Goal: Task Accomplishment & Management: Manage account settings

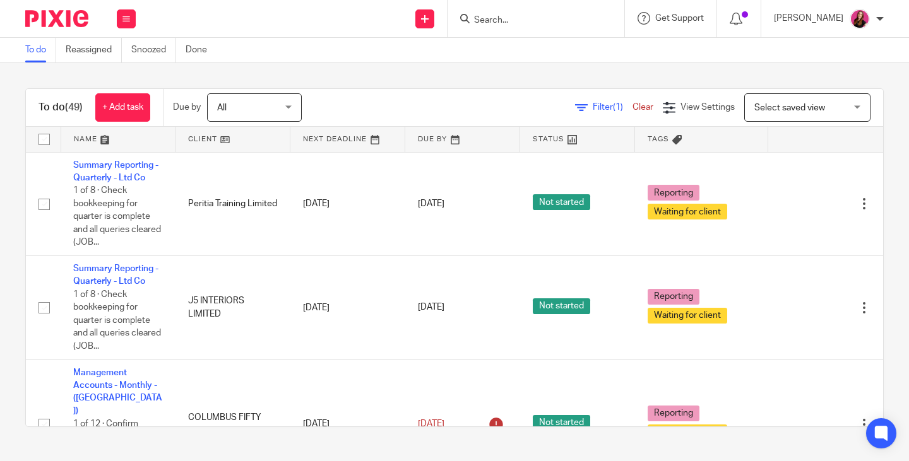
click at [516, 18] on input "Search" at bounding box center [530, 20] width 114 height 11
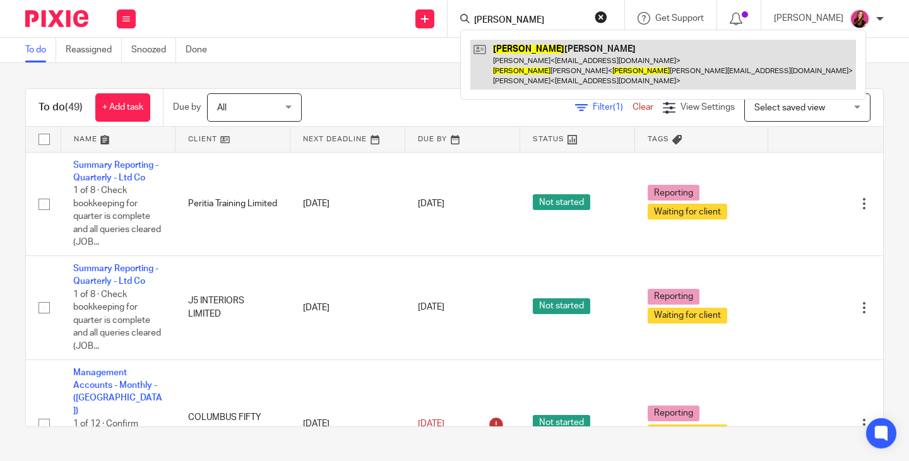
type input "patrick"
click at [533, 60] on link at bounding box center [663, 65] width 386 height 50
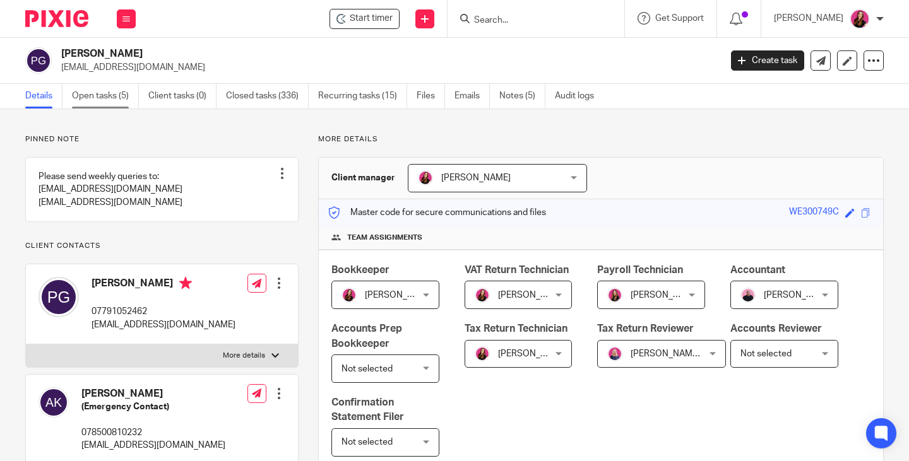
click at [97, 98] on link "Open tasks (5)" at bounding box center [105, 96] width 67 height 25
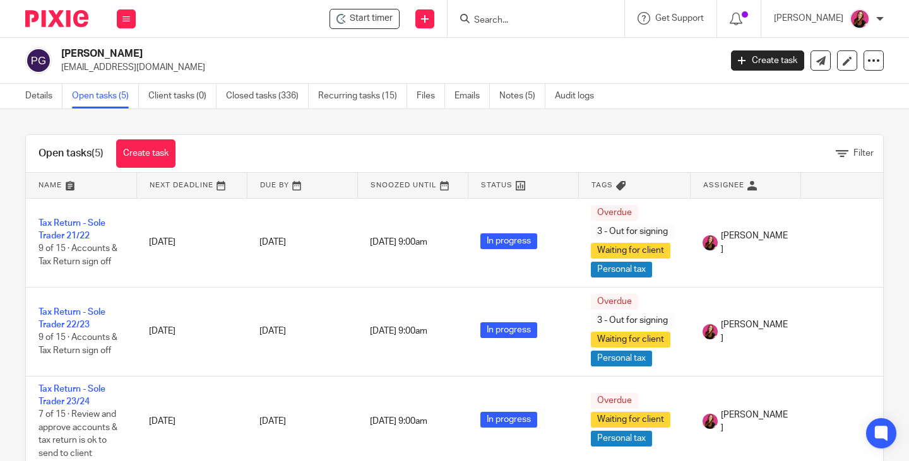
scroll to position [159, 0]
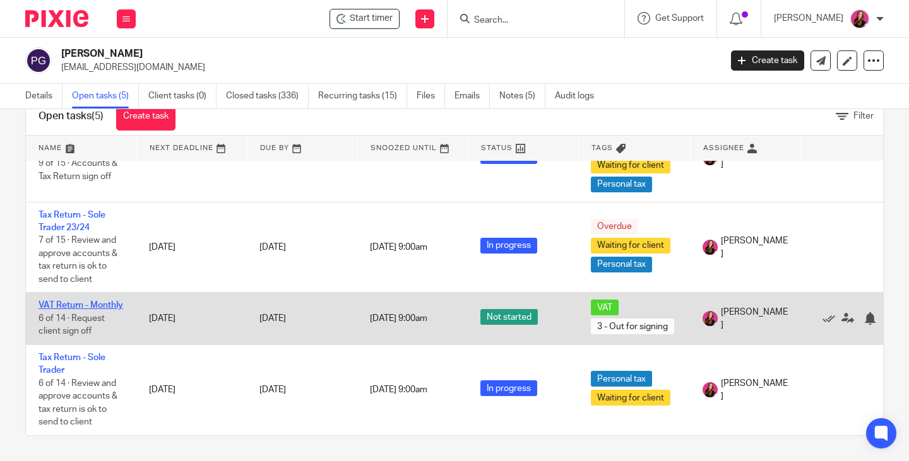
click at [71, 301] on link "VAT Return - Monthly" at bounding box center [81, 305] width 85 height 9
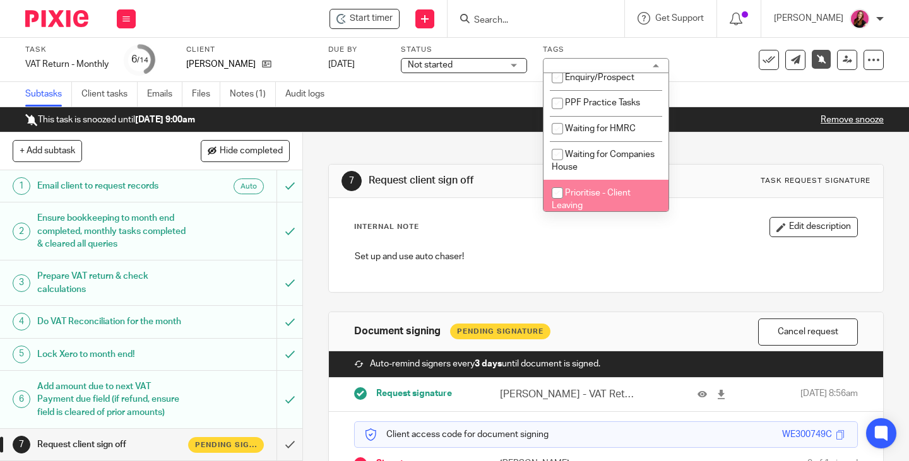
scroll to position [189, 0]
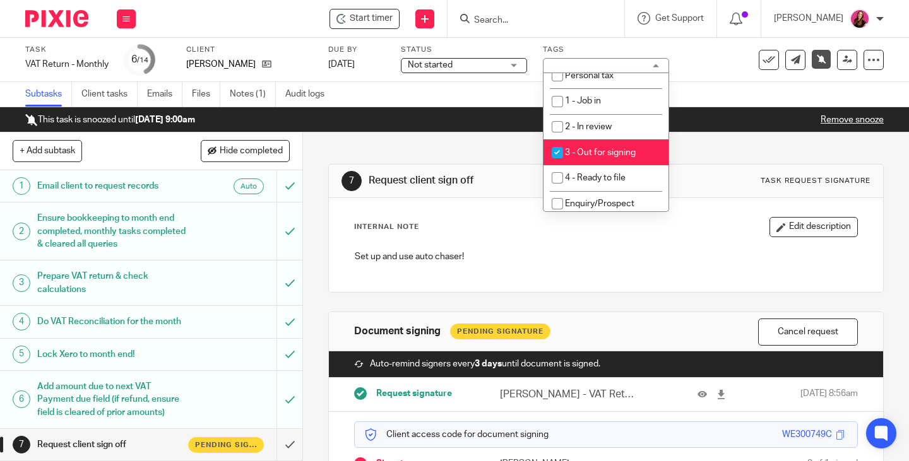
click at [612, 160] on li "3 - Out for signing" at bounding box center [605, 152] width 125 height 26
checkbox input "false"
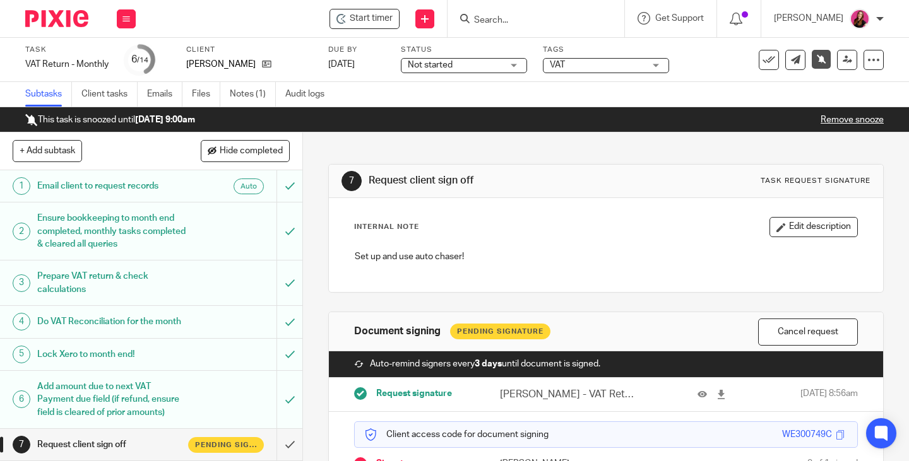
click at [842, 120] on link "Remove snooze" at bounding box center [852, 120] width 63 height 9
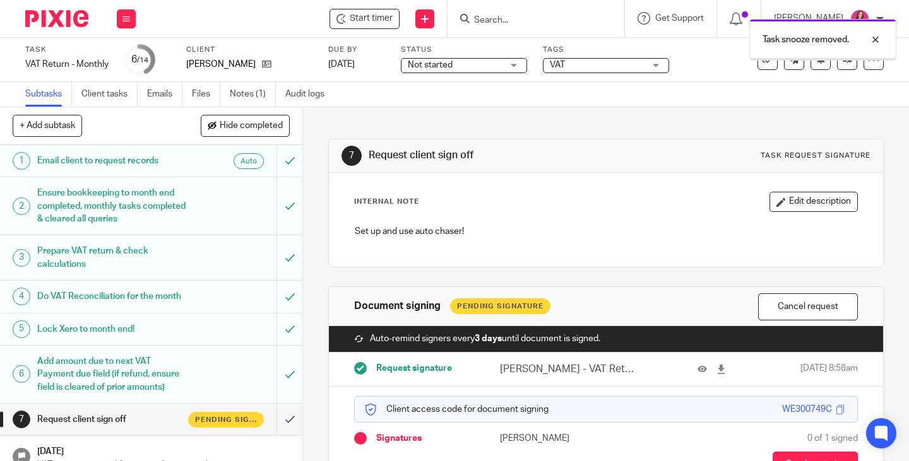
scroll to position [84, 0]
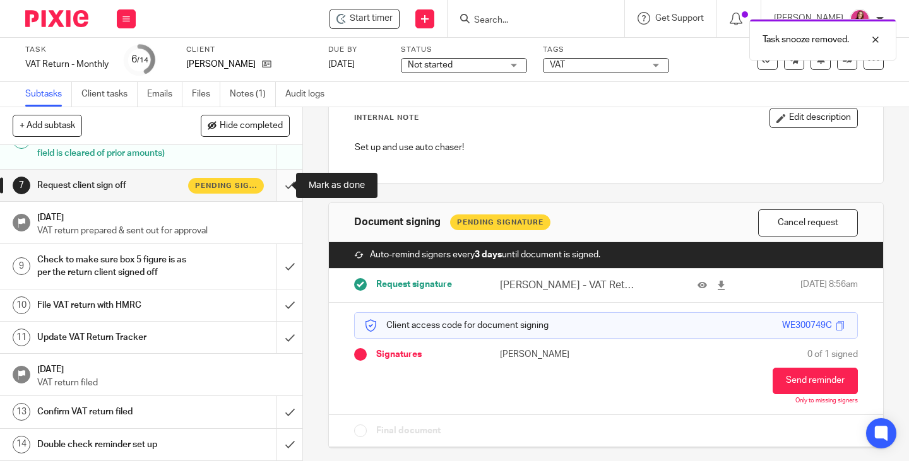
click at [277, 186] on input "submit" at bounding box center [151, 186] width 302 height 32
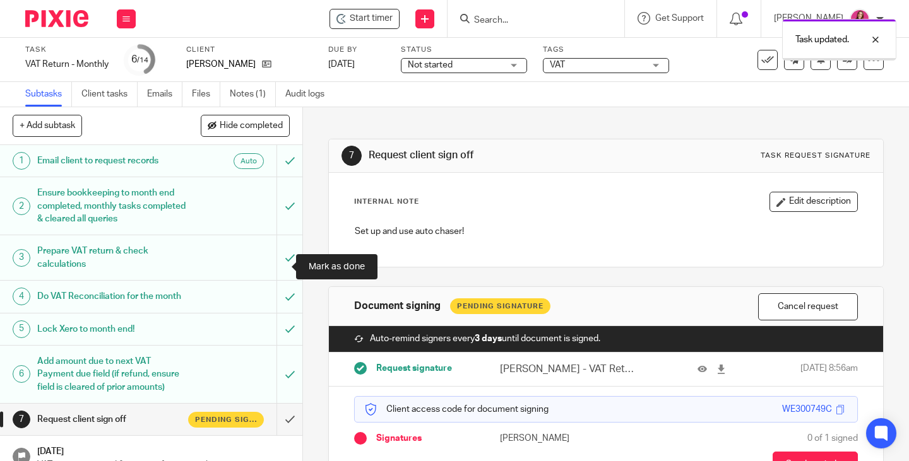
scroll to position [260, 0]
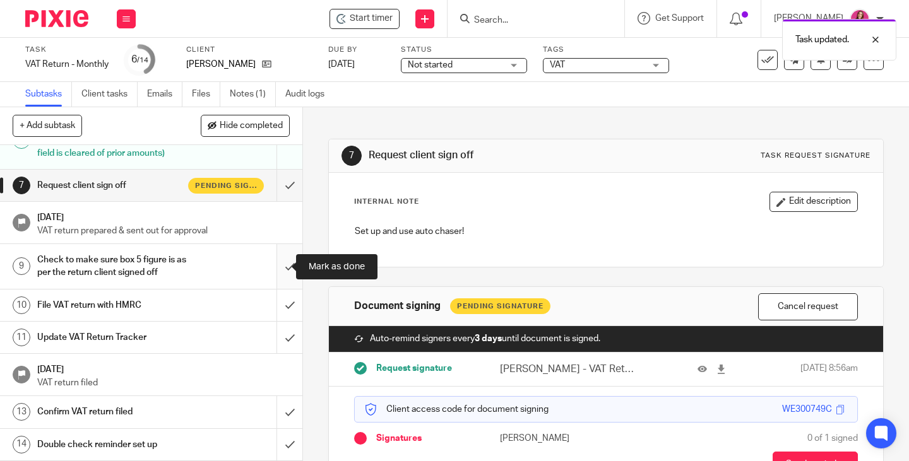
click at [276, 264] on input "submit" at bounding box center [151, 266] width 302 height 45
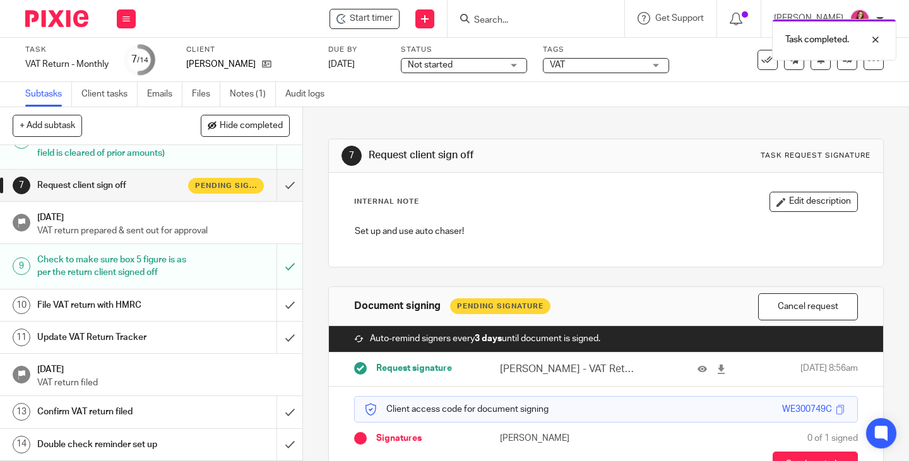
scroll to position [260, 0]
click at [275, 301] on input "submit" at bounding box center [151, 306] width 302 height 32
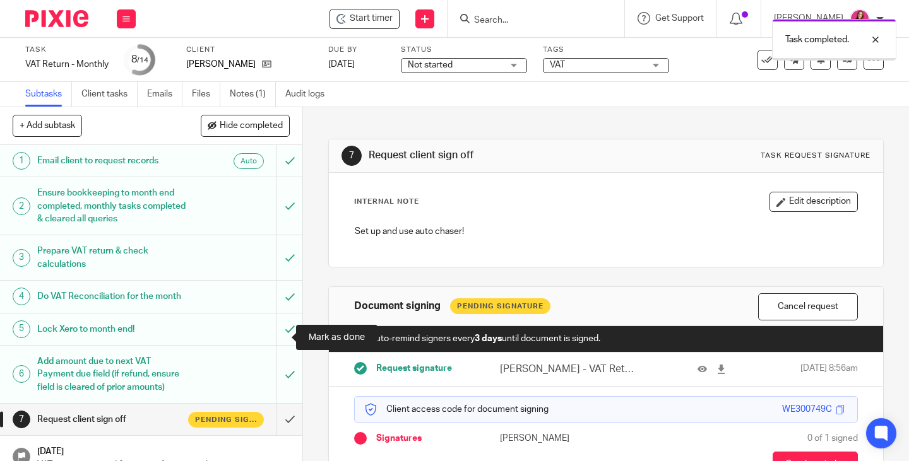
scroll to position [260, 0]
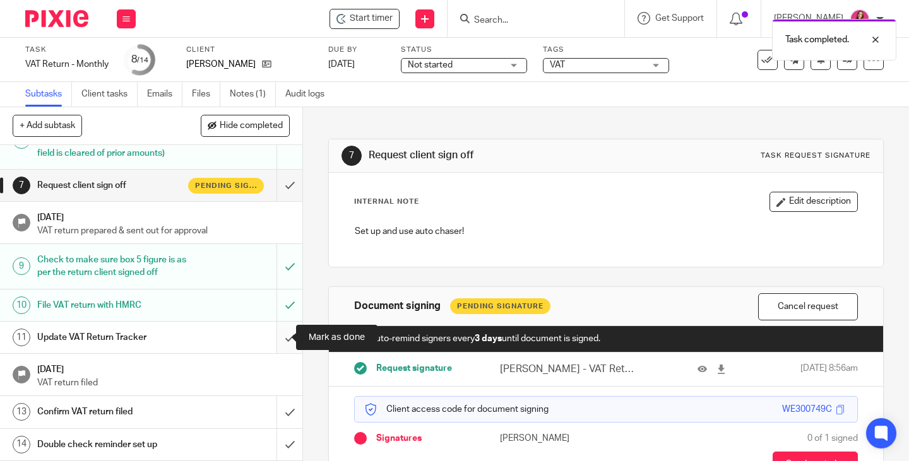
click at [277, 336] on input "submit" at bounding box center [151, 338] width 302 height 32
click at [228, 418] on div "Confirm VAT return filed" at bounding box center [150, 412] width 227 height 19
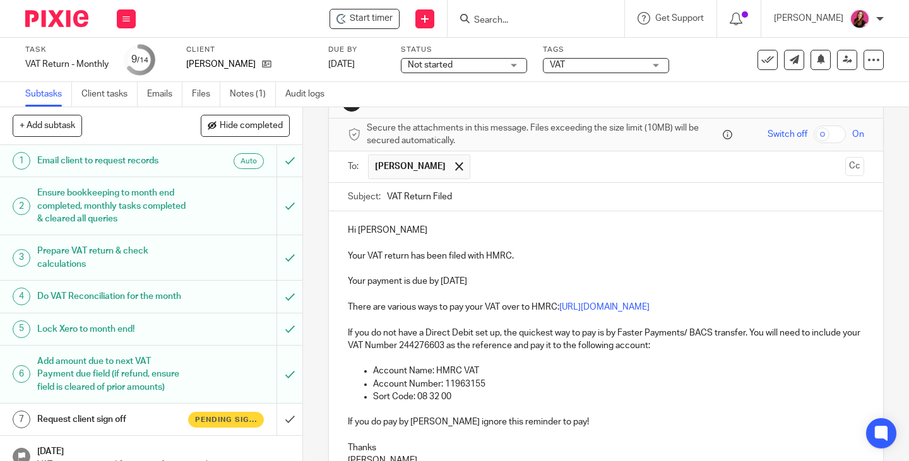
scroll to position [126, 0]
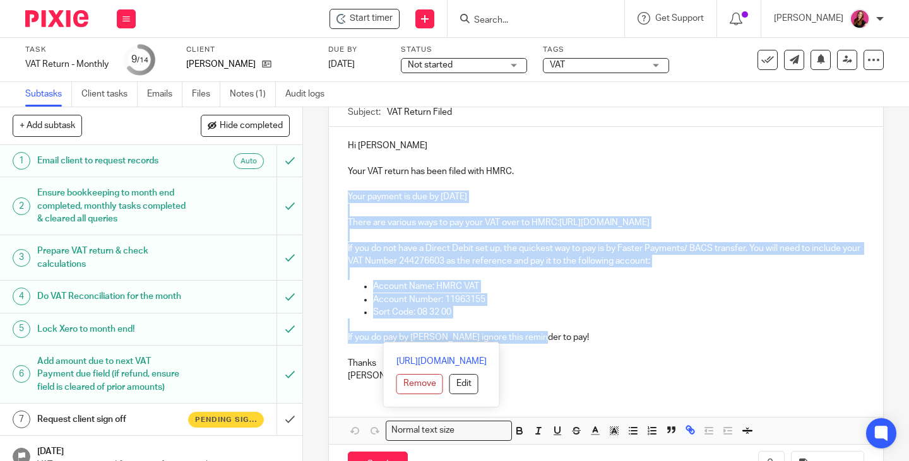
drag, startPoint x: 535, startPoint y: 339, endPoint x: 334, endPoint y: 192, distance: 249.3
click at [334, 192] on div "Hi Patrick Your VAT return has been filed with HMRC. Your payment is due by 6 S…" at bounding box center [606, 259] width 554 height 265
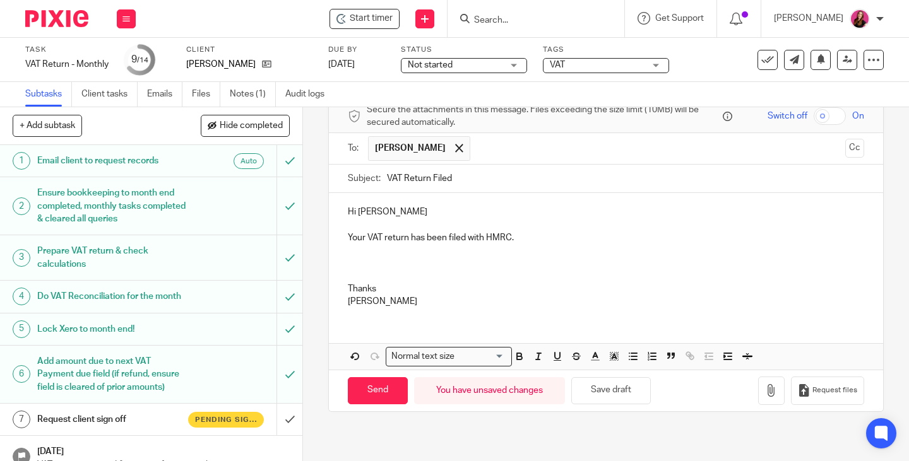
scroll to position [60, 0]
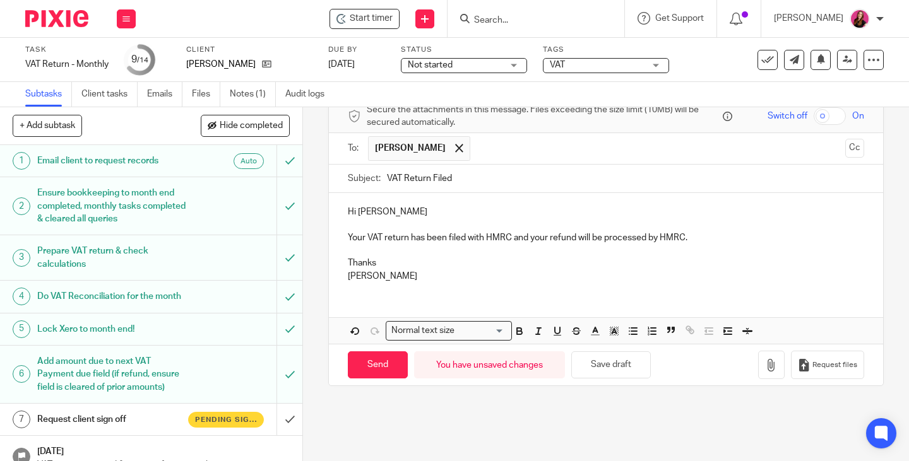
click at [392, 212] on p "Hi Patrick" at bounding box center [606, 212] width 516 height 13
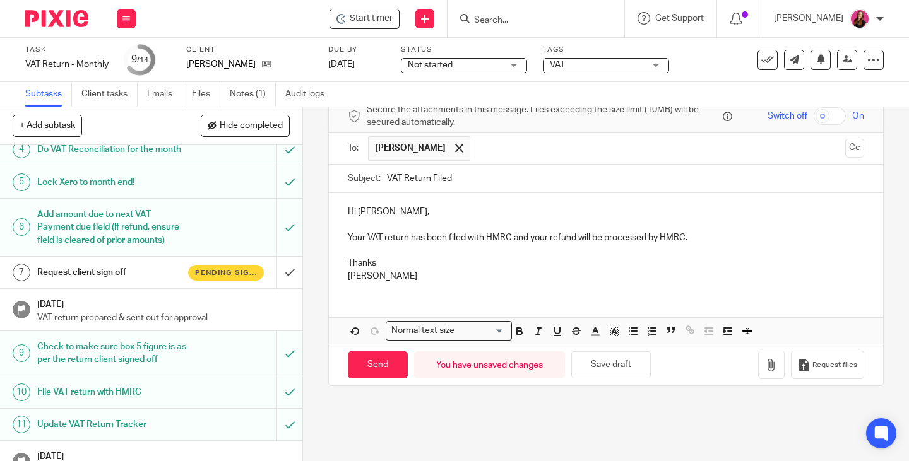
scroll to position [189, 0]
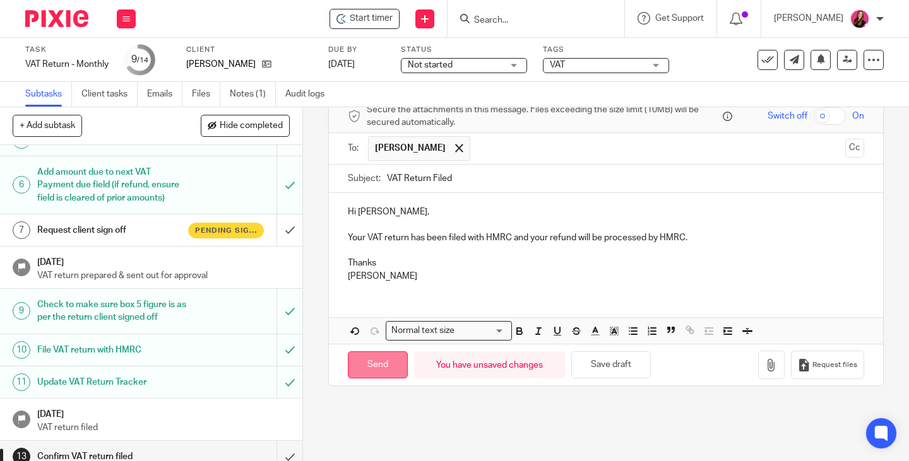
click at [388, 371] on input "Send" at bounding box center [378, 365] width 60 height 27
type input "Sent"
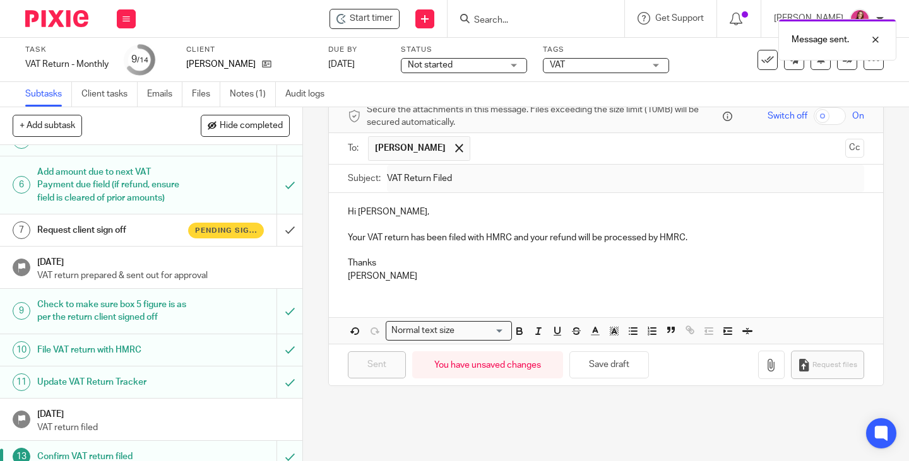
scroll to position [260, 0]
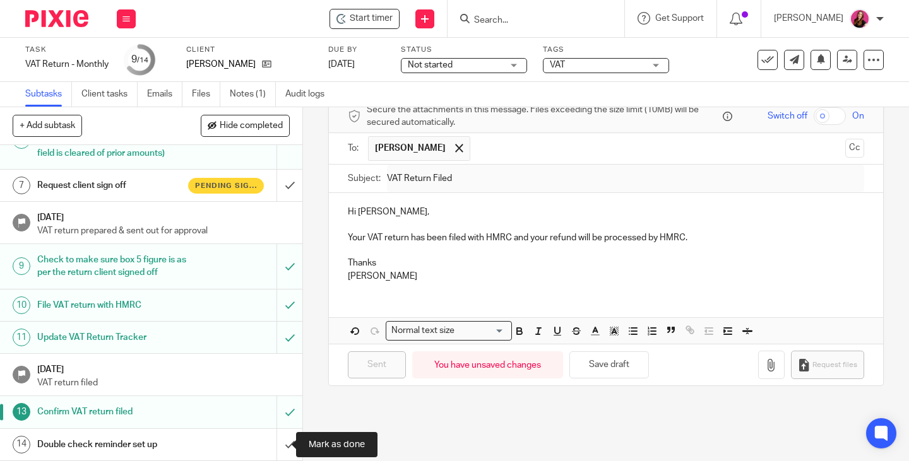
drag, startPoint x: 276, startPoint y: 443, endPoint x: 297, endPoint y: 420, distance: 31.7
click at [276, 444] on input "submit" at bounding box center [151, 445] width 302 height 32
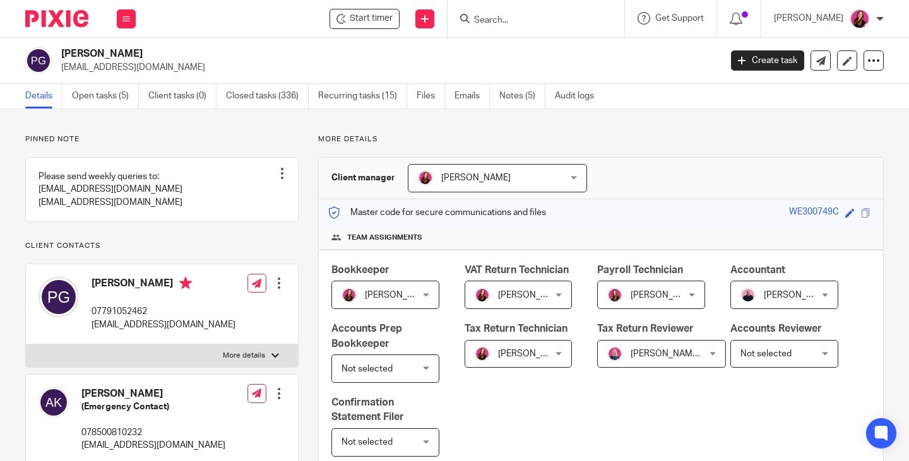
drag, startPoint x: 0, startPoint y: 0, endPoint x: 472, endPoint y: 138, distance: 491.2
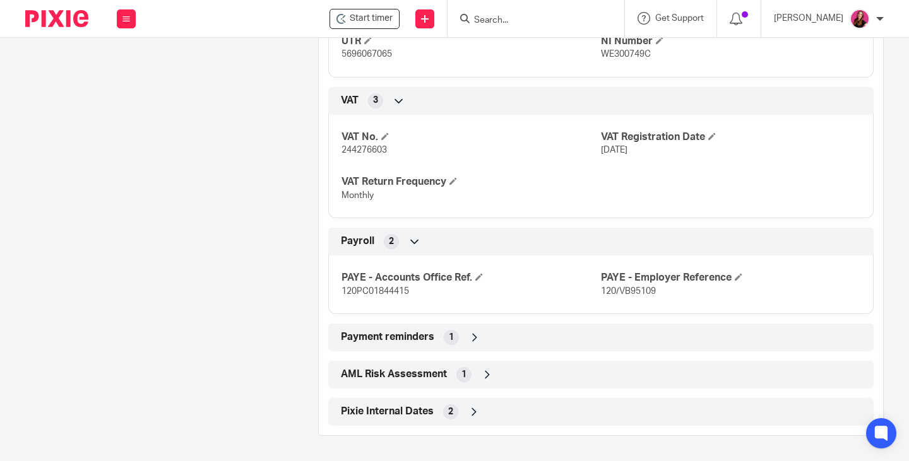
scroll to position [807, 0]
click at [470, 338] on icon at bounding box center [474, 337] width 13 height 13
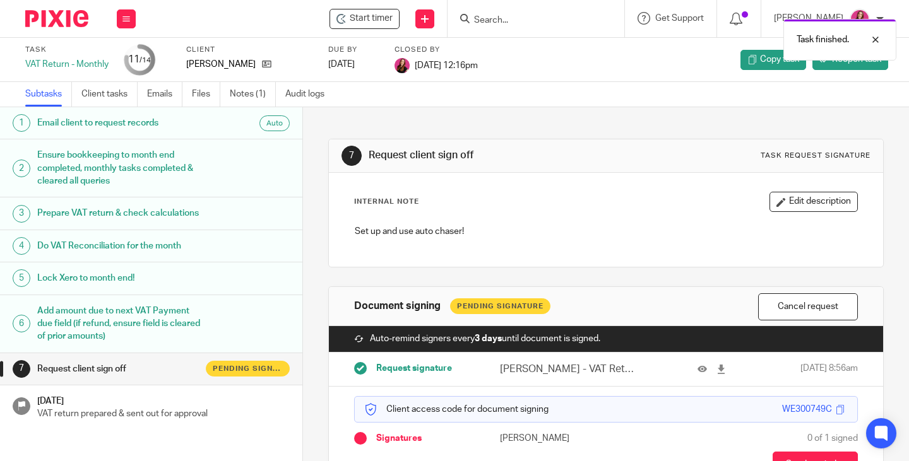
click at [743, 20] on div "Task finished." at bounding box center [675, 37] width 442 height 48
click at [745, 19] on div "Task finished." at bounding box center [675, 37] width 442 height 48
click at [742, 19] on icon at bounding box center [736, 19] width 13 height 13
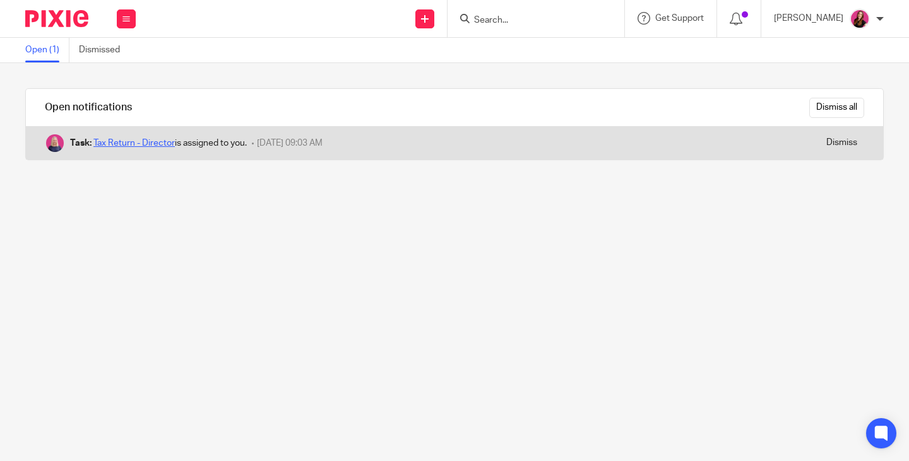
click at [132, 142] on link "Tax Return - Director" at bounding box center [133, 143] width 81 height 9
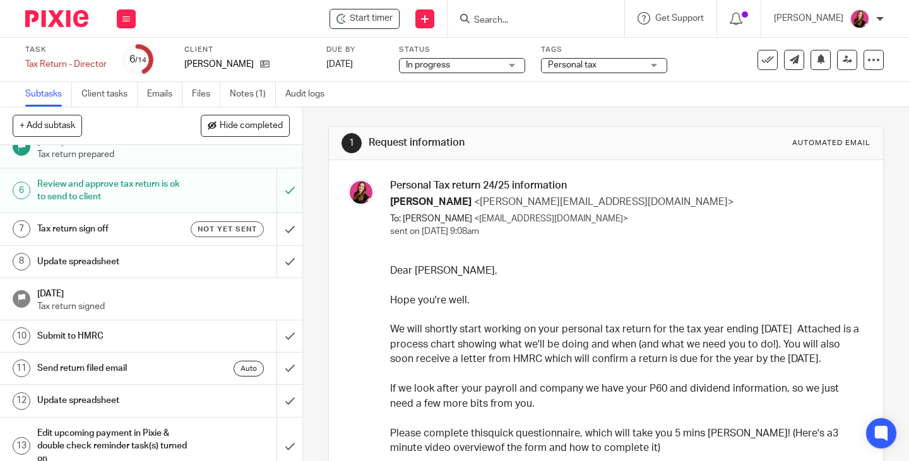
scroll to position [152, 0]
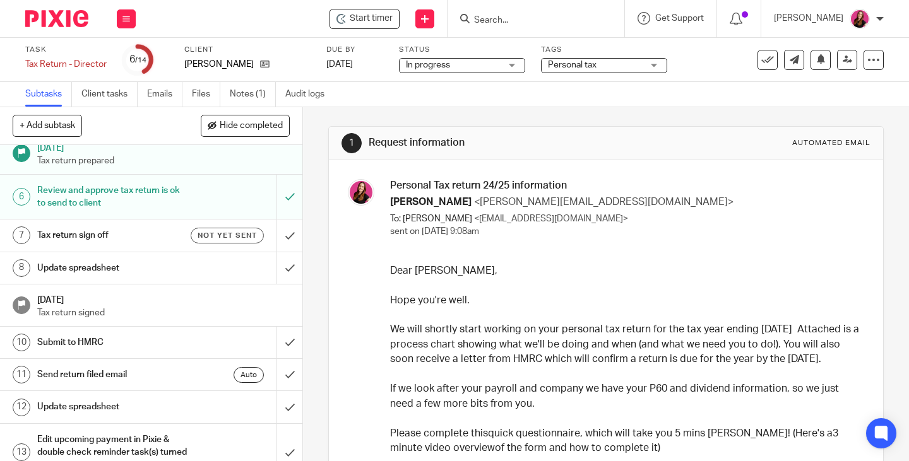
click at [100, 234] on h1 "Tax return sign off" at bounding box center [112, 235] width 151 height 19
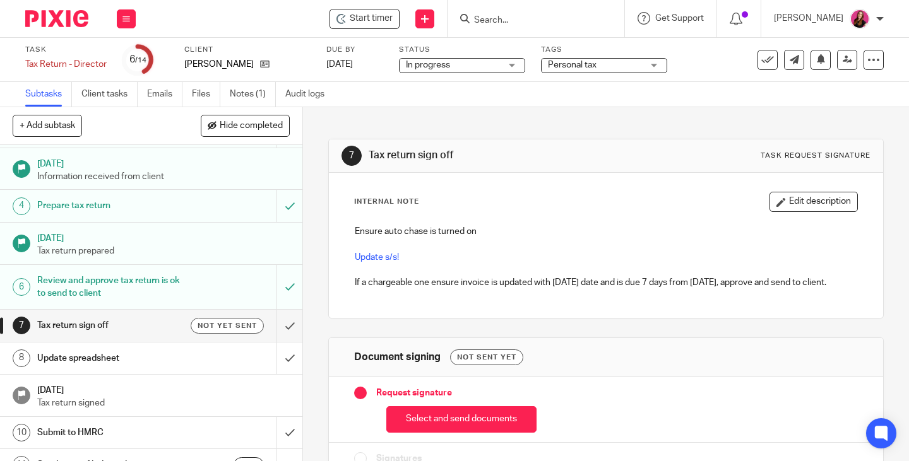
scroll to position [126, 0]
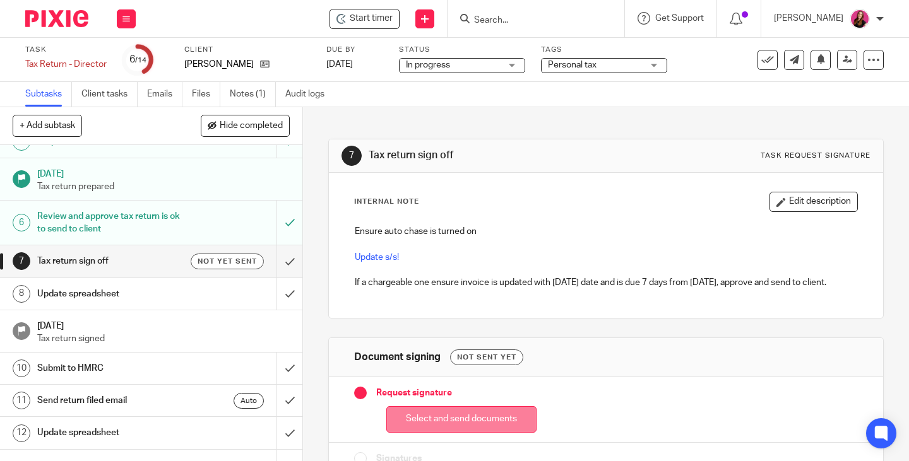
click at [461, 424] on button "Select and send documents" at bounding box center [461, 420] width 150 height 27
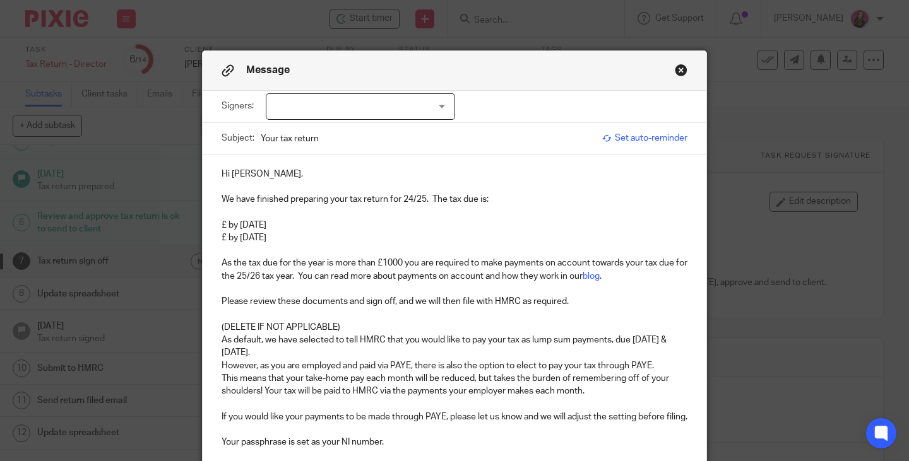
click at [441, 111] on div at bounding box center [360, 106] width 189 height 27
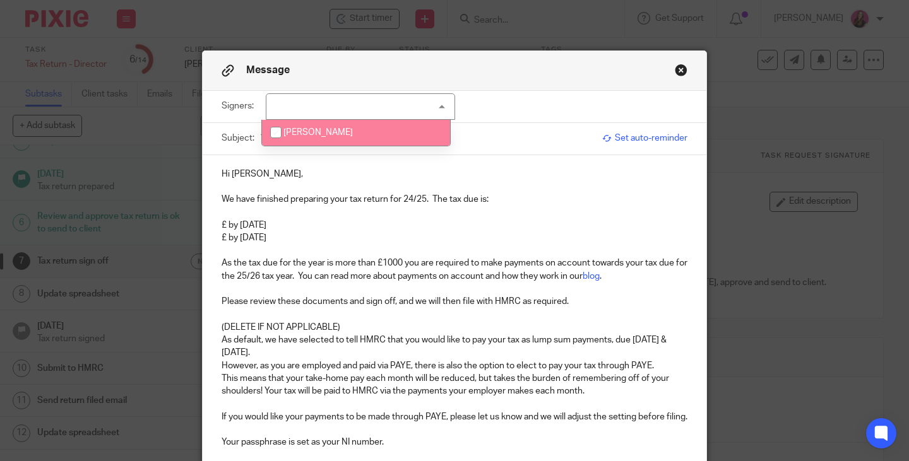
click at [395, 143] on li "Steve Robson" at bounding box center [356, 133] width 188 height 26
checkbox input "true"
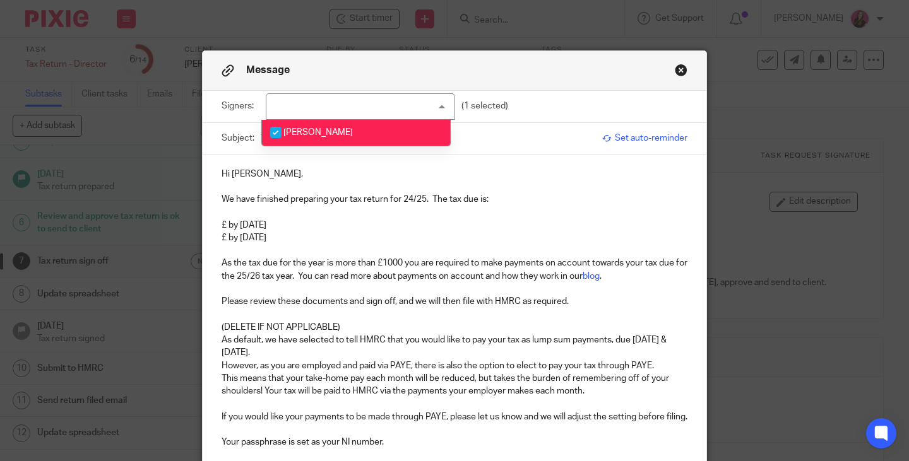
click at [656, 138] on span "Set auto-reminder" at bounding box center [644, 138] width 85 height 13
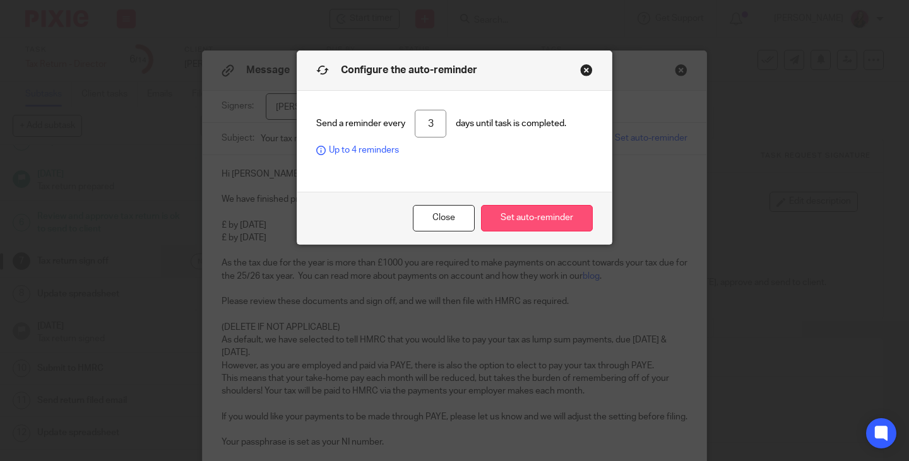
click at [511, 222] on button "Set auto-reminder" at bounding box center [537, 218] width 112 height 27
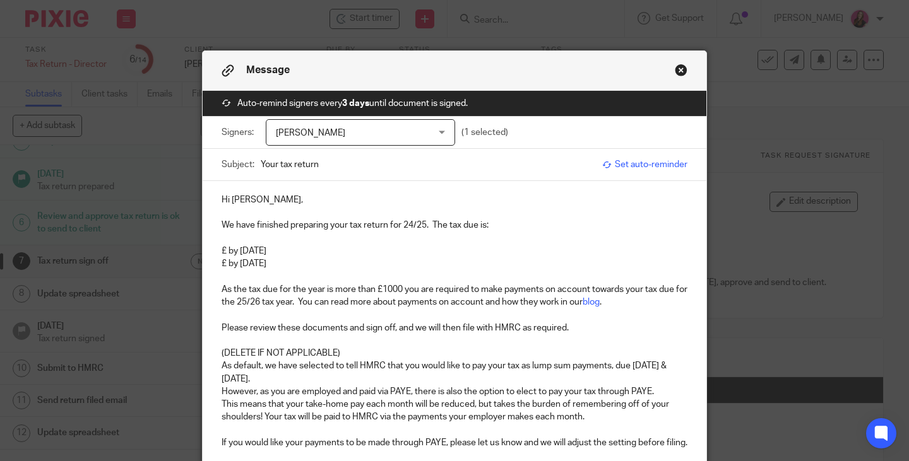
click at [442, 225] on p "We have finished preparing your tax return for 24/25. The tax due is:" at bounding box center [455, 225] width 466 height 13
click at [516, 225] on p "We have finished preparing your tax return for 24/25. There is NO tax due is:" at bounding box center [455, 225] width 466 height 13
click at [222, 252] on p "£ by 31st January 2026" at bounding box center [455, 251] width 466 height 13
click at [222, 264] on p "£ by 31st July 2026" at bounding box center [455, 264] width 466 height 13
click at [336, 266] on p "£NIL by 31st July 2026" at bounding box center [455, 264] width 466 height 13
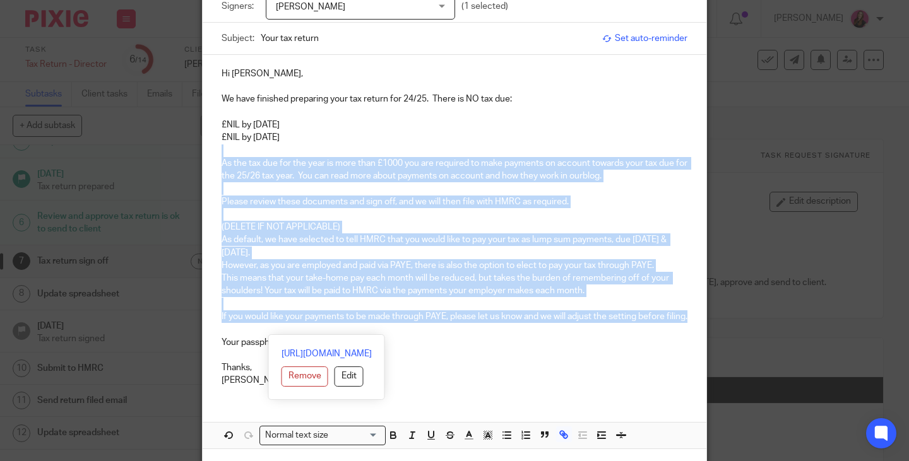
drag, startPoint x: 270, startPoint y: 331, endPoint x: 225, endPoint y: 153, distance: 184.0
click at [211, 148] on div "Hi Steve, We have finished preparing your tax return for 24/25. There is NO tax…" at bounding box center [455, 226] width 504 height 342
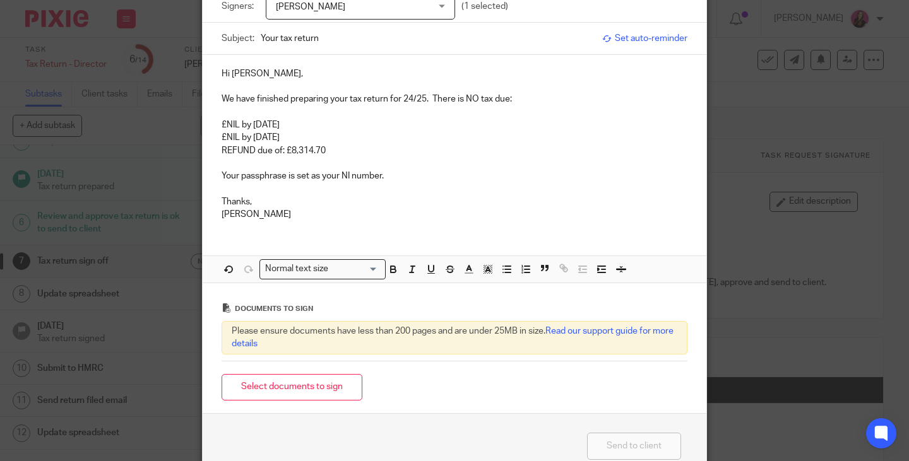
click at [269, 150] on p "REFUND due of: £8,314.70" at bounding box center [455, 151] width 466 height 13
click at [339, 135] on p "£NIL by 31st July 2026" at bounding box center [455, 137] width 466 height 13
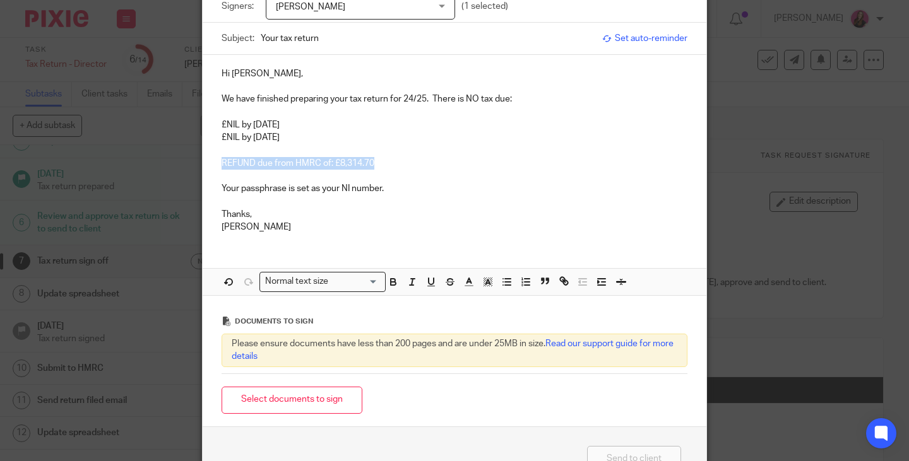
drag, startPoint x: 375, startPoint y: 162, endPoint x: 160, endPoint y: 165, distance: 215.3
click at [160, 165] on div "Message Auto-remind signers every 3 days until document is signed. Signers: Ste…" at bounding box center [454, 230] width 909 height 461
click at [391, 282] on icon "button" at bounding box center [393, 280] width 4 height 3
click at [409, 287] on icon "button" at bounding box center [412, 281] width 11 height 11
click at [448, 204] on p at bounding box center [455, 202] width 466 height 13
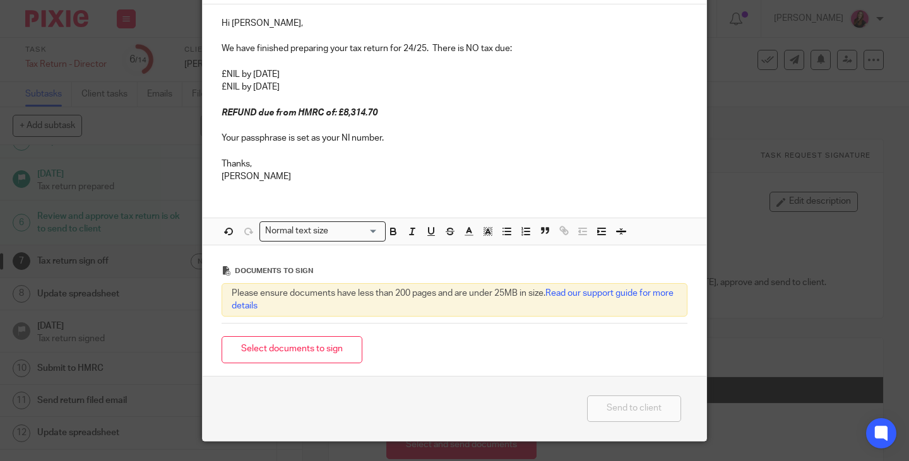
scroll to position [189, 0]
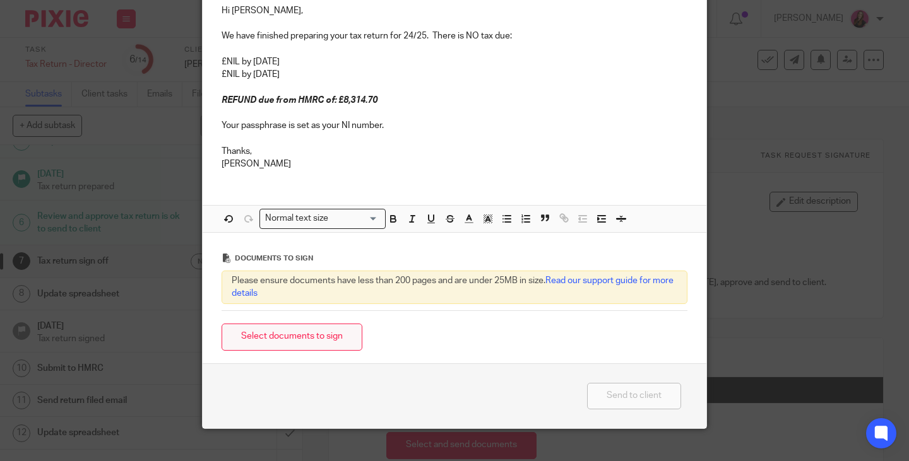
click at [334, 334] on button "Select documents to sign" at bounding box center [292, 337] width 141 height 27
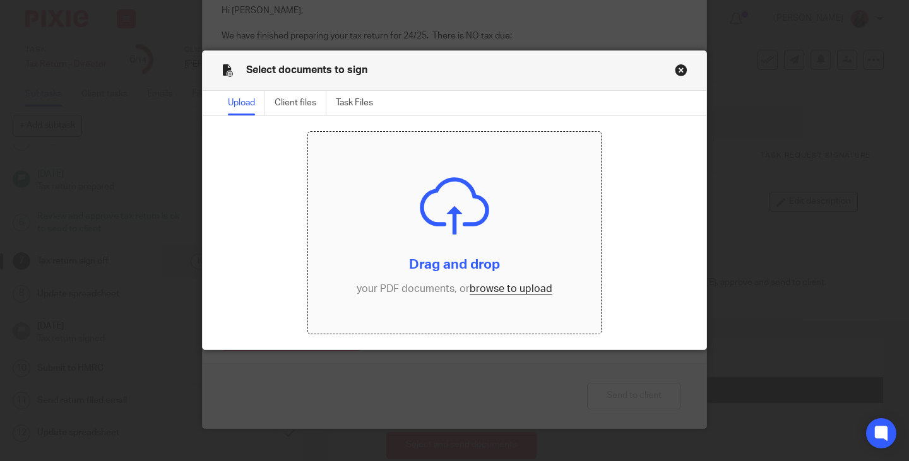
click at [473, 285] on input "file" at bounding box center [454, 233] width 293 height 202
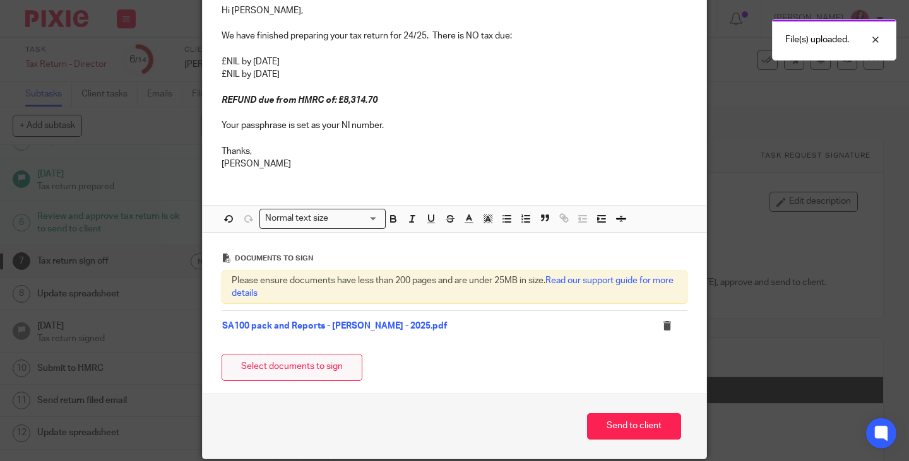
click at [331, 379] on button "Select documents to sign" at bounding box center [292, 367] width 141 height 27
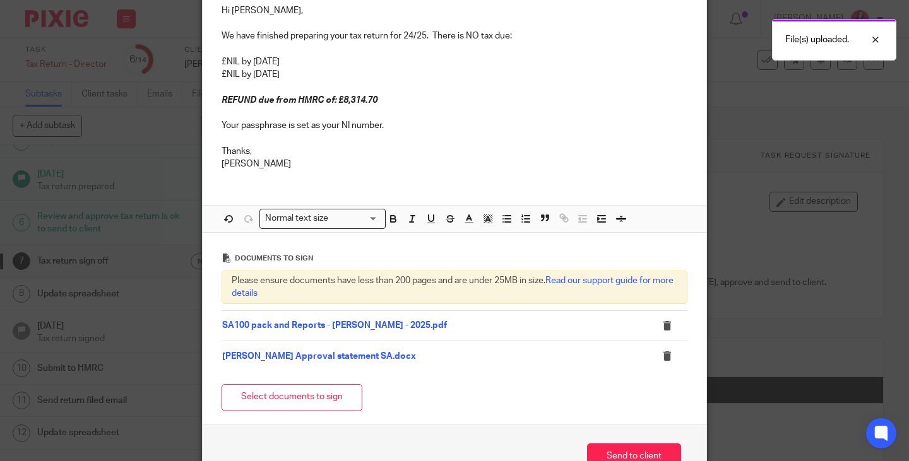
scroll to position [269, 0]
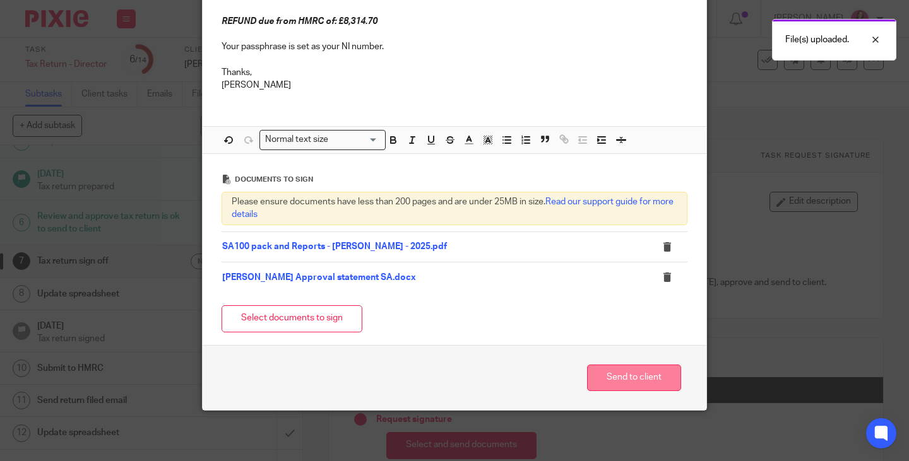
click at [614, 375] on button "Send to client" at bounding box center [634, 378] width 94 height 27
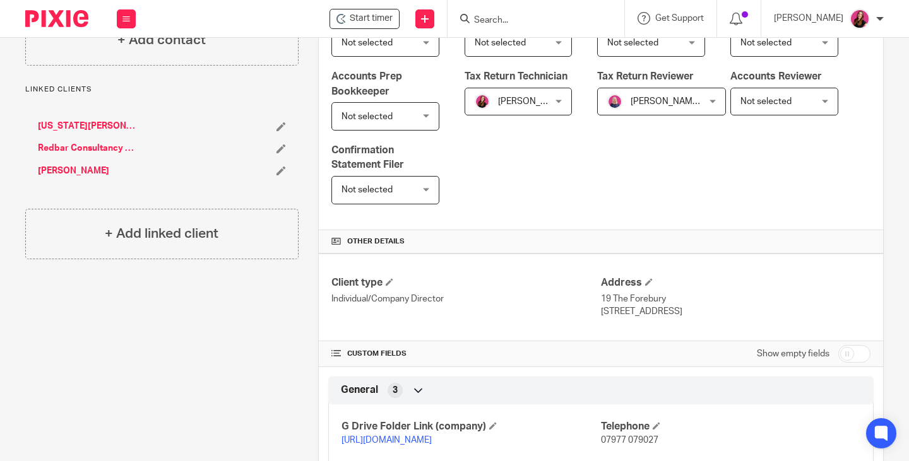
scroll to position [379, 0]
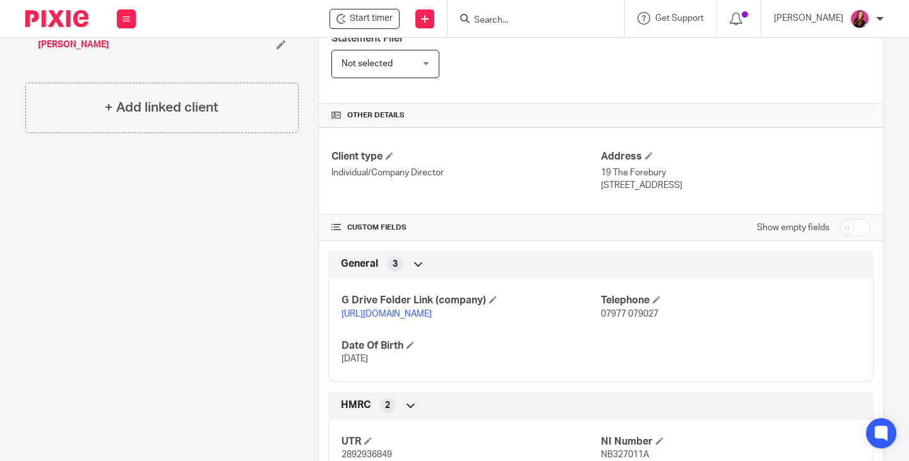
click at [432, 319] on link "https://drive.google.com/drive/folders/1yusOzgy8kdrF1b09fbR3d6OxyP2rxiUD?usp=dr…" at bounding box center [386, 314] width 90 height 9
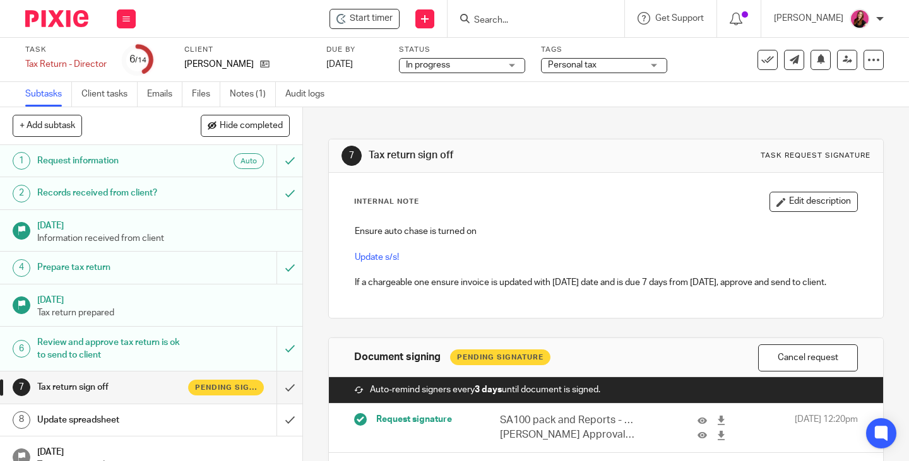
click at [643, 66] on div "Personal tax" at bounding box center [604, 65] width 126 height 15
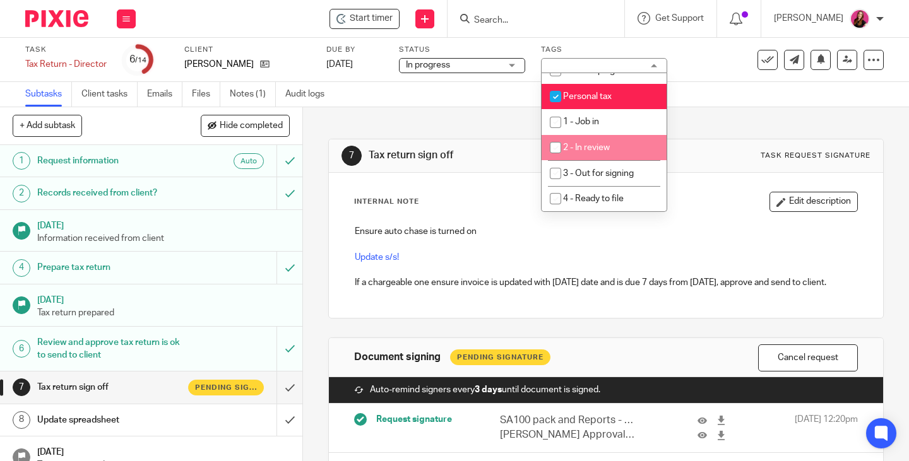
scroll to position [189, 0]
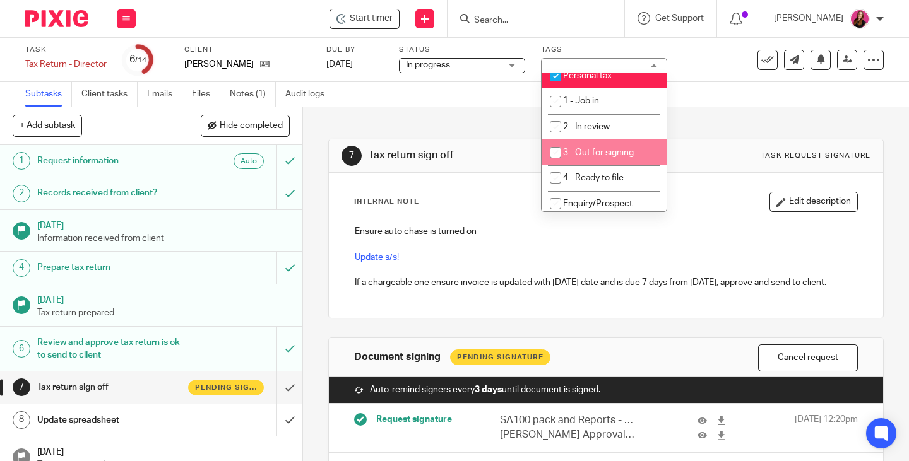
click at [593, 142] on li "3 - Out for signing" at bounding box center [604, 152] width 125 height 26
checkbox input "true"
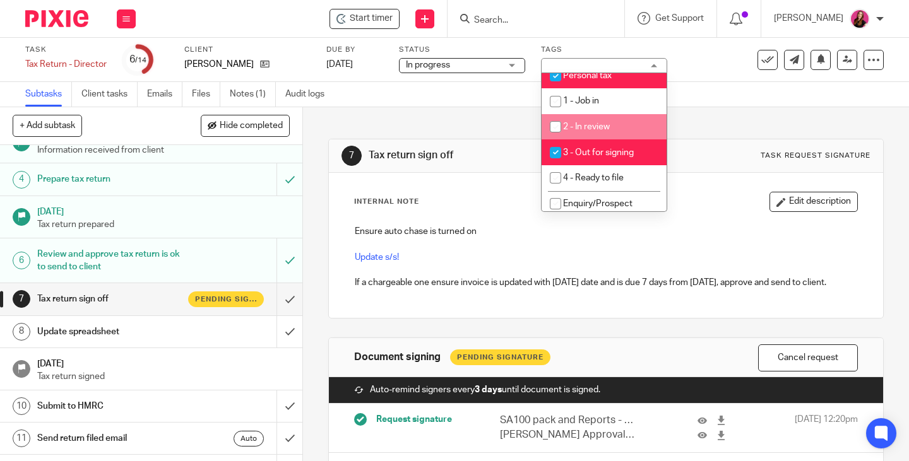
scroll to position [126, 0]
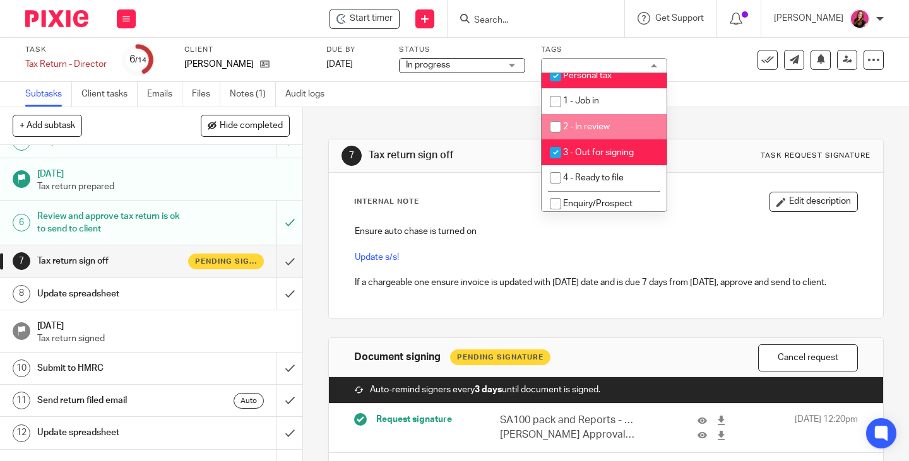
click at [106, 292] on h1 "Update spreadsheet" at bounding box center [112, 294] width 151 height 19
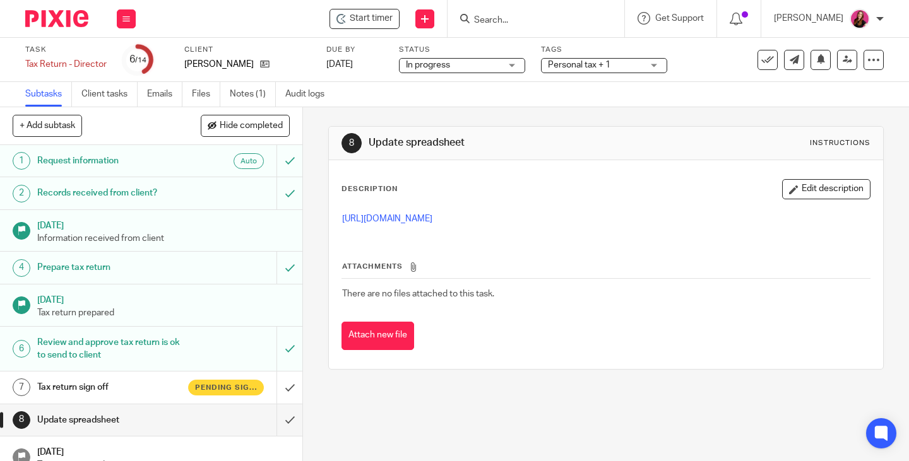
scroll to position [126, 0]
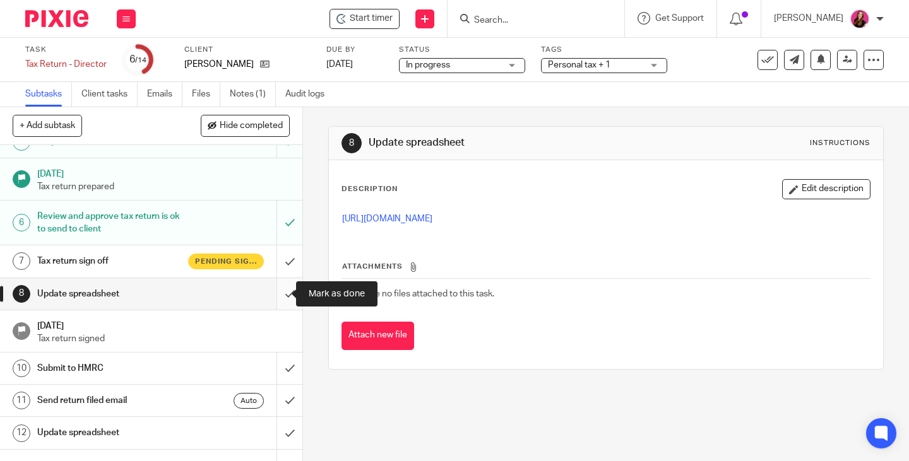
click at [275, 295] on input "submit" at bounding box center [151, 294] width 302 height 32
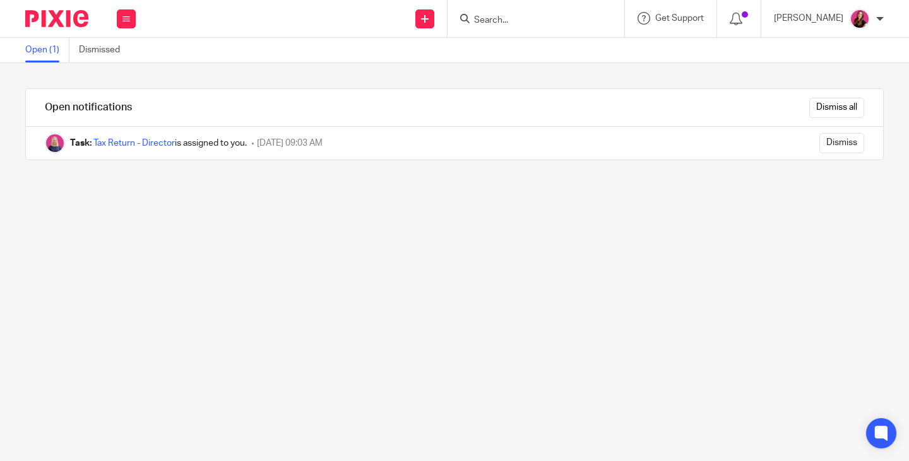
click at [809, 119] on div "Dismiss all" at bounding box center [523, 107] width 720 height 37
click at [809, 111] on input "Dismiss all" at bounding box center [836, 108] width 55 height 20
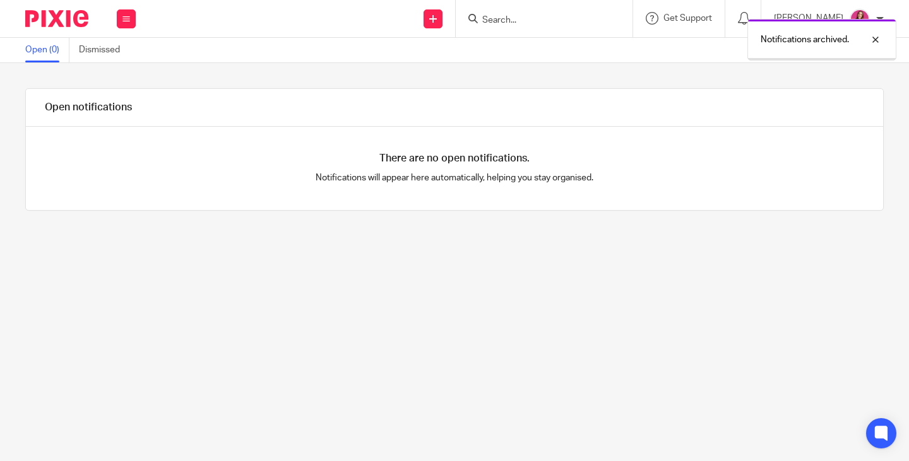
click at [122, 15] on icon at bounding box center [126, 19] width 8 height 8
click at [129, 57] on link "Work" at bounding box center [119, 58] width 20 height 9
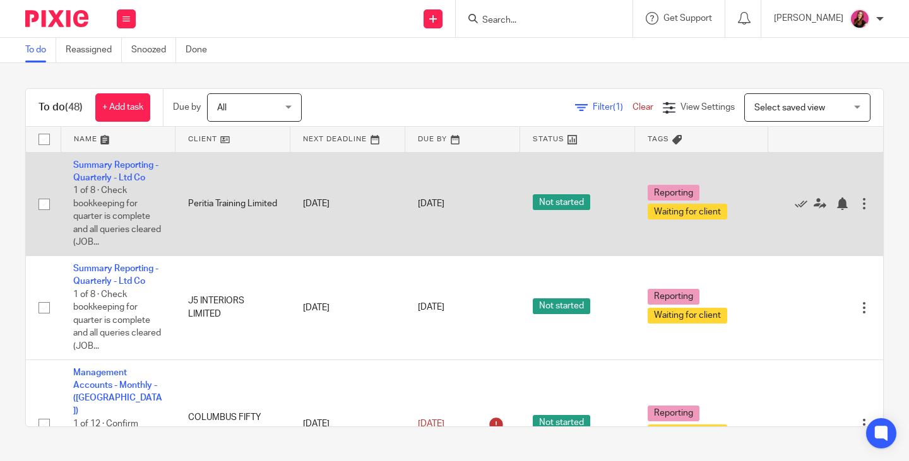
click at [858, 206] on div at bounding box center [864, 204] width 13 height 13
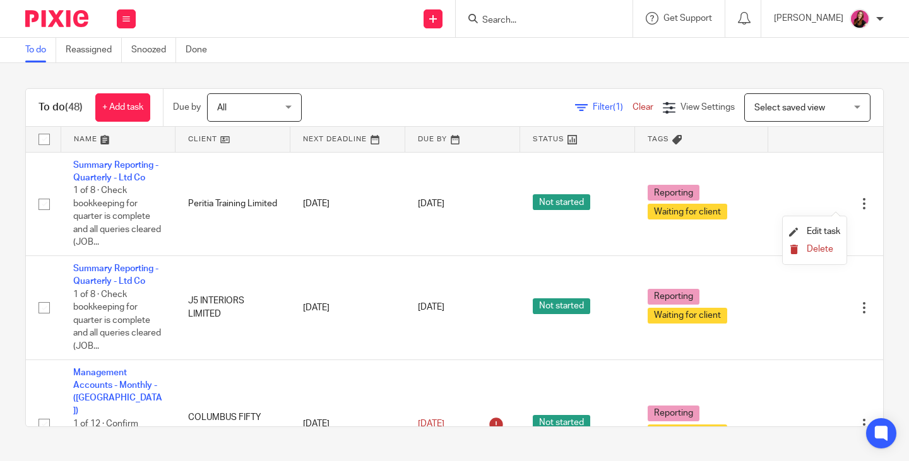
click at [826, 246] on span "Delete" at bounding box center [820, 249] width 27 height 9
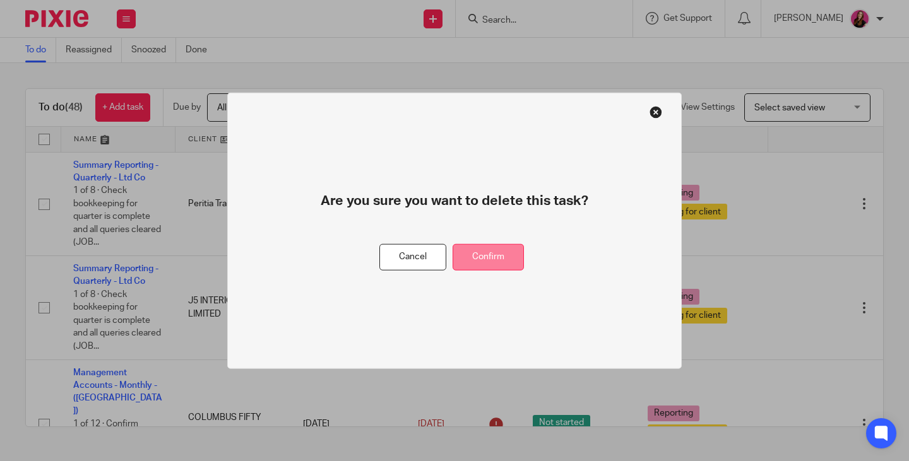
click at [507, 265] on button "Confirm" at bounding box center [488, 257] width 71 height 27
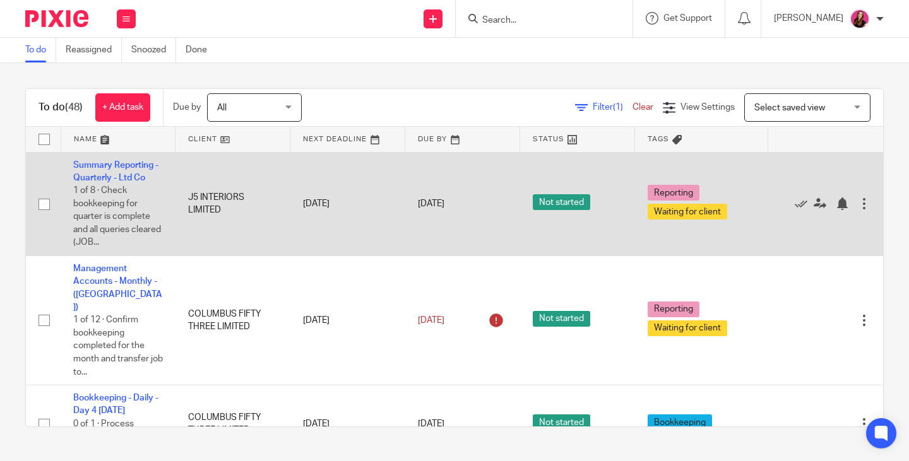
click at [858, 204] on div at bounding box center [864, 204] width 13 height 13
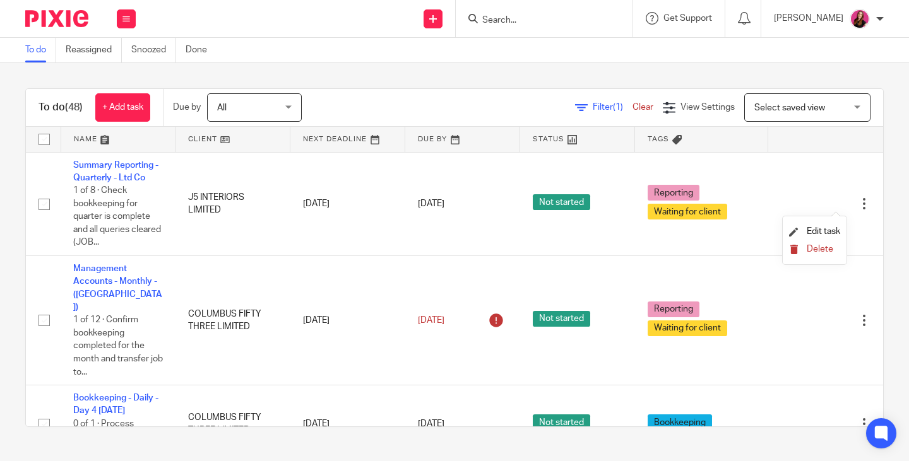
click at [821, 251] on span "Delete" at bounding box center [820, 249] width 27 height 9
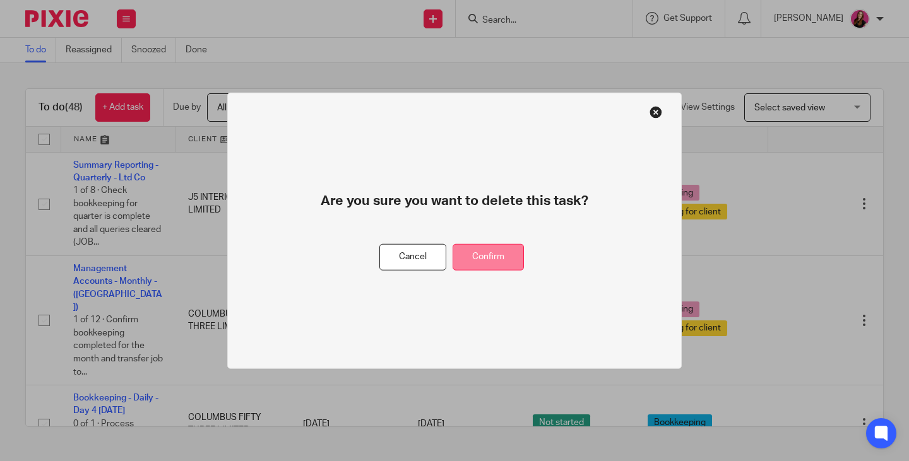
click at [481, 256] on button "Confirm" at bounding box center [488, 257] width 71 height 27
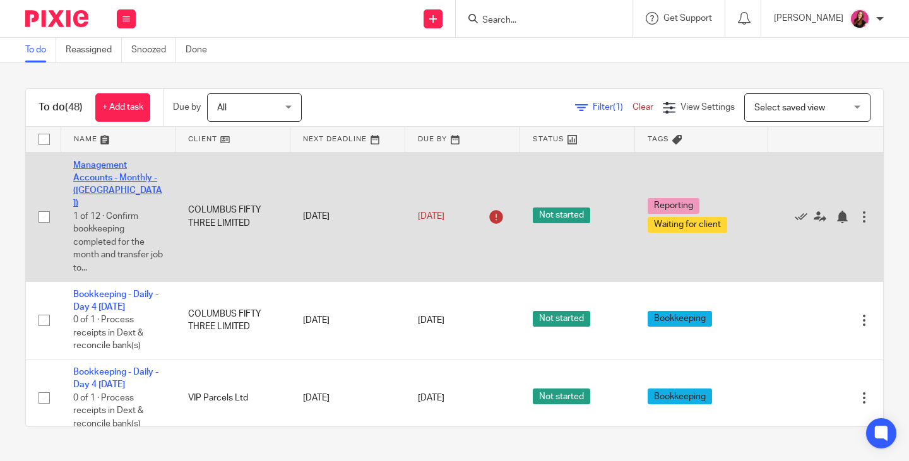
click at [123, 178] on link "Management Accounts - Monthly - ([GEOGRAPHIC_DATA])" at bounding box center [117, 184] width 89 height 47
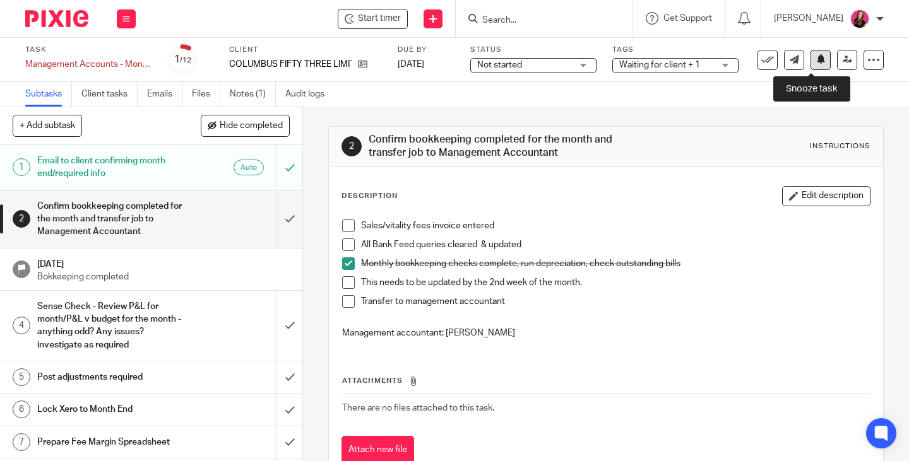
click at [812, 65] on button at bounding box center [820, 60] width 20 height 20
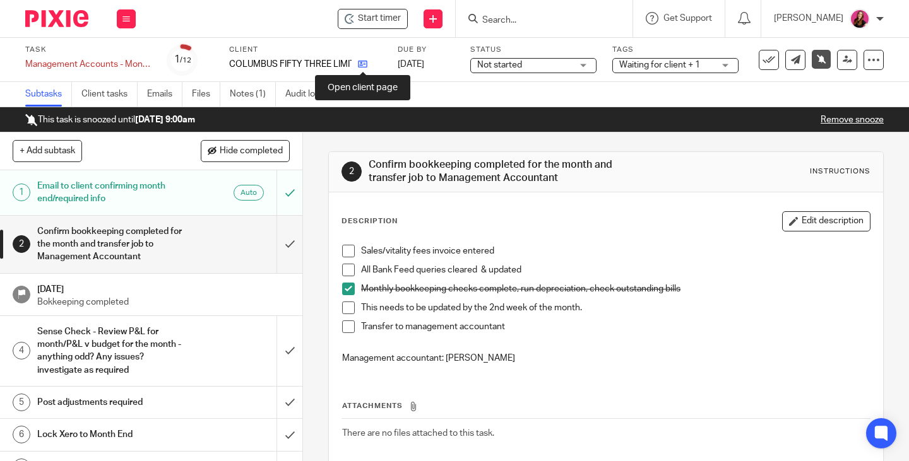
click at [367, 68] on icon at bounding box center [362, 63] width 9 height 9
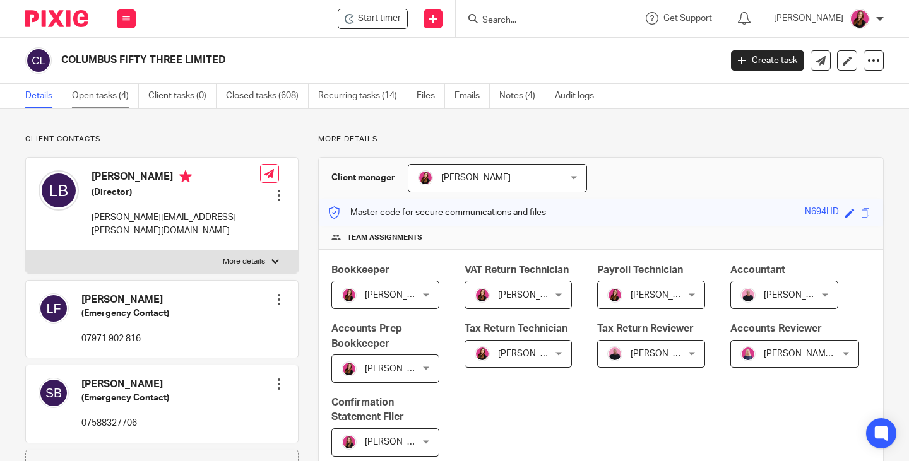
drag, startPoint x: 95, startPoint y: 101, endPoint x: 98, endPoint y: 88, distance: 13.6
click at [95, 101] on link "Open tasks (4)" at bounding box center [105, 96] width 67 height 25
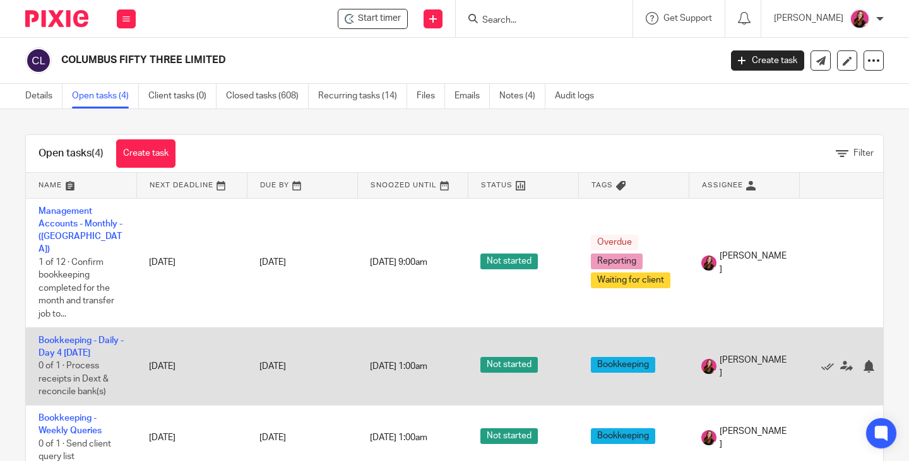
scroll to position [63, 0]
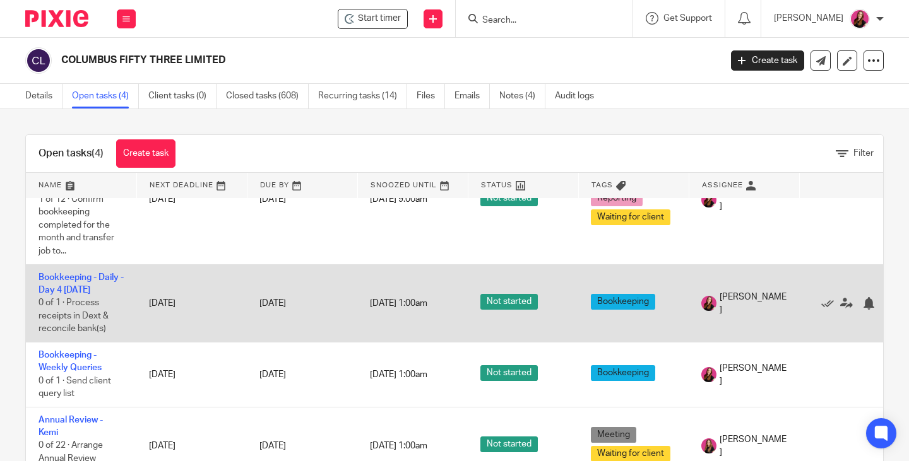
drag, startPoint x: 828, startPoint y: 290, endPoint x: 797, endPoint y: 293, distance: 30.5
click at [828, 297] on icon at bounding box center [827, 303] width 13 height 13
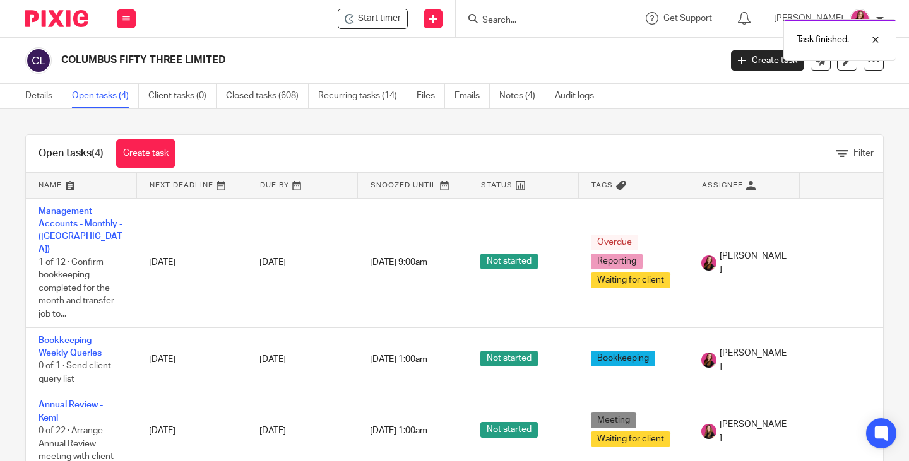
scroll to position [0, 0]
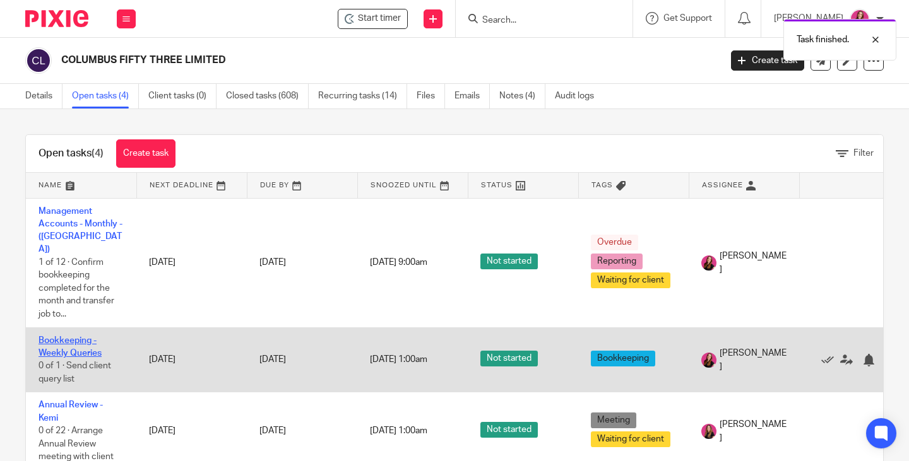
click at [65, 336] on link "Bookkeeping - Weekly Queries" at bounding box center [70, 346] width 63 height 21
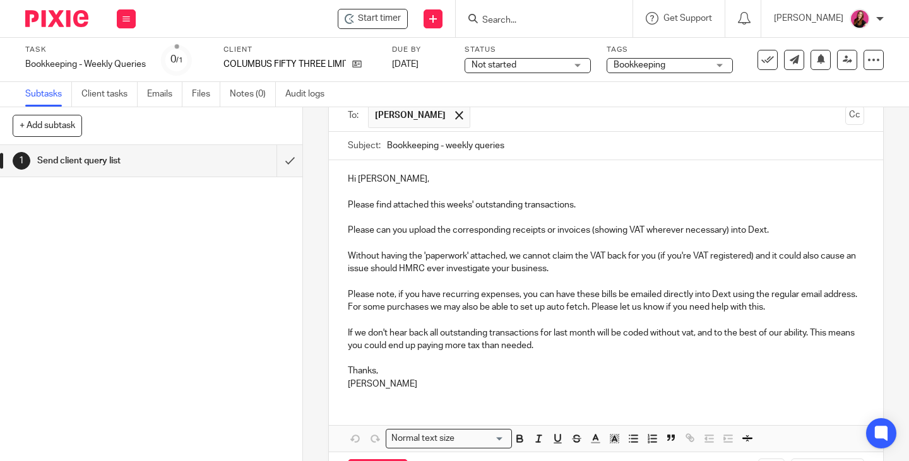
scroll to position [145, 0]
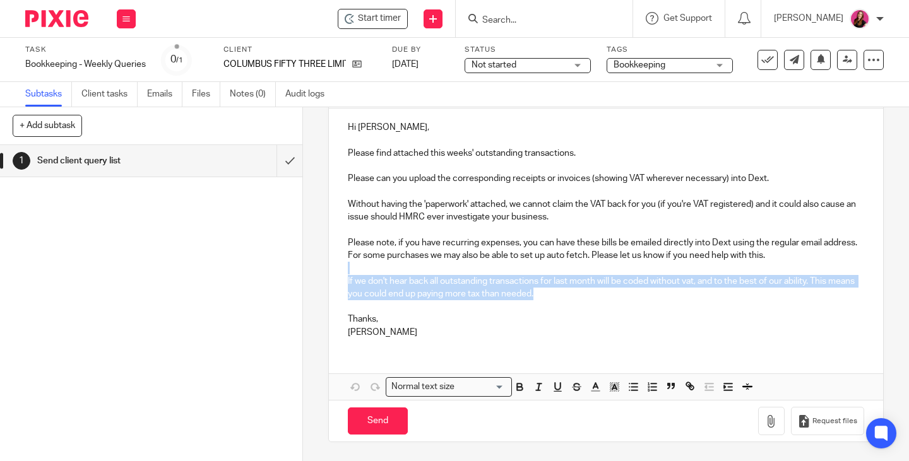
drag, startPoint x: 562, startPoint y: 295, endPoint x: 310, endPoint y: 273, distance: 252.9
click at [310, 273] on div "1 Send client query list Manual email Secure the attachments in this message. F…" at bounding box center [606, 284] width 606 height 354
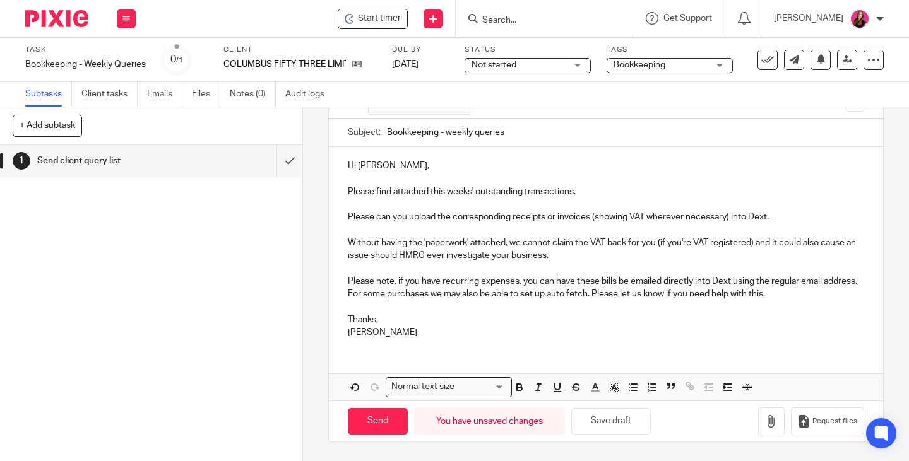
scroll to position [106, 0]
click at [759, 430] on button "button" at bounding box center [771, 422] width 27 height 28
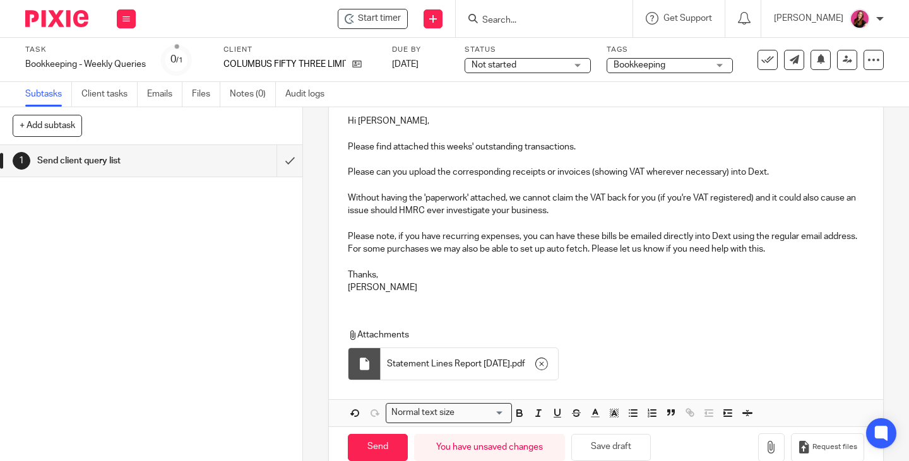
scroll to position [177, 0]
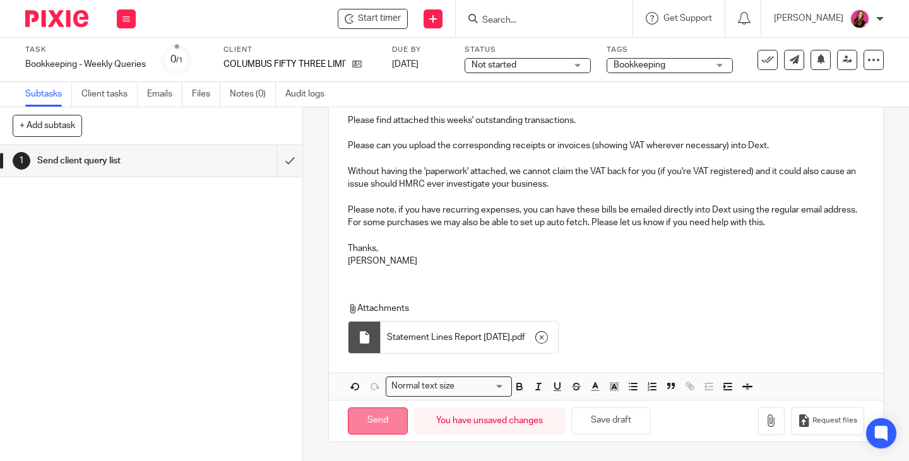
click at [375, 410] on input "Send" at bounding box center [378, 421] width 60 height 27
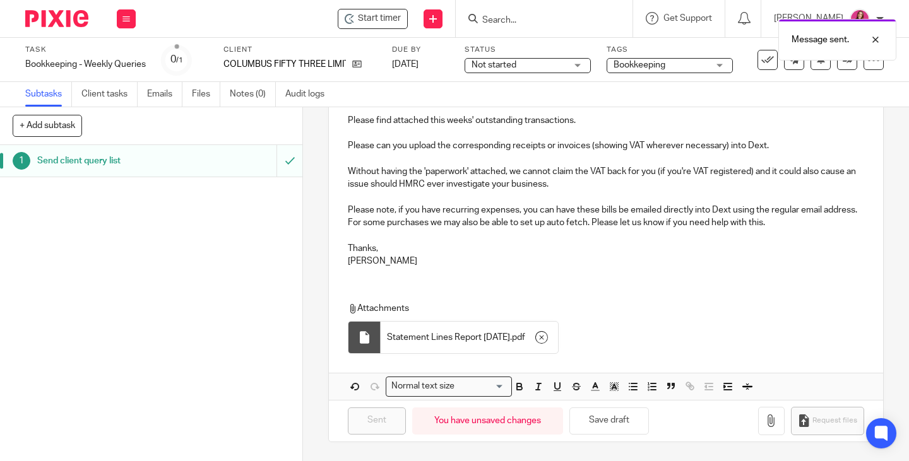
type input "Sent"
click at [128, 24] on button at bounding box center [126, 18] width 19 height 19
click at [122, 54] on link "Work" at bounding box center [120, 58] width 22 height 9
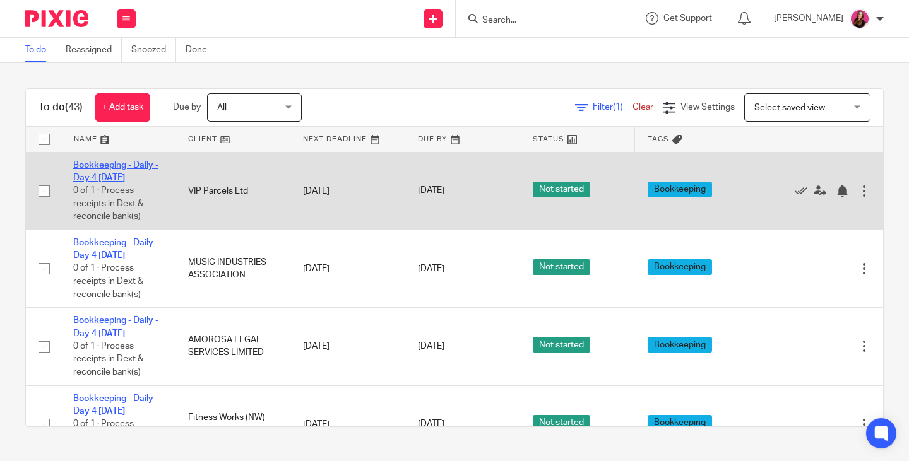
click at [130, 165] on link "Bookkeeping - Daily - Day 4 [DATE]" at bounding box center [115, 171] width 85 height 21
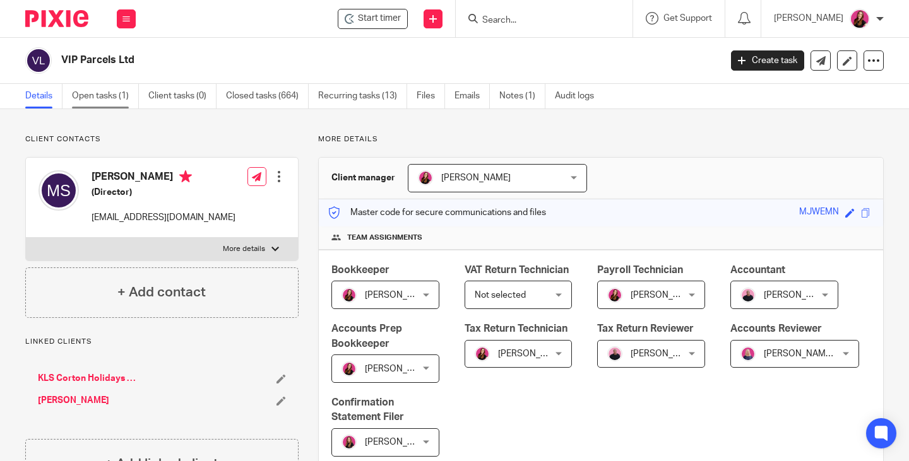
click at [97, 99] on link "Open tasks (1)" at bounding box center [105, 96] width 67 height 25
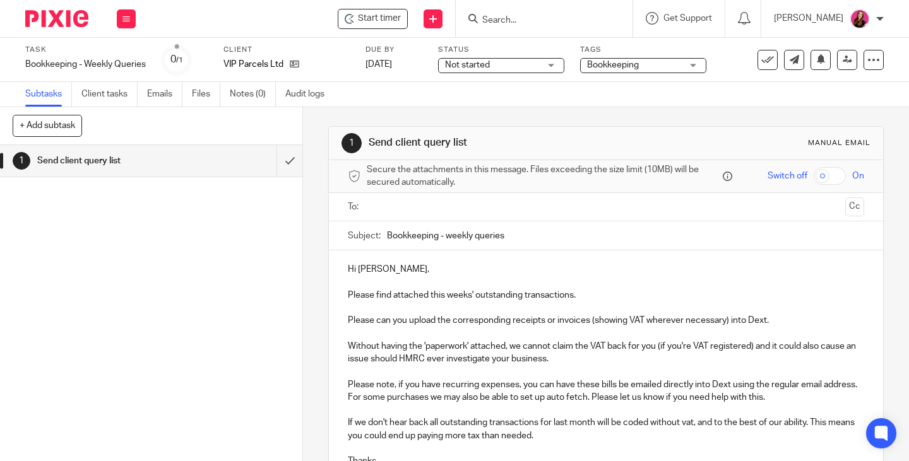
click at [484, 212] on input "text" at bounding box center [605, 207] width 469 height 15
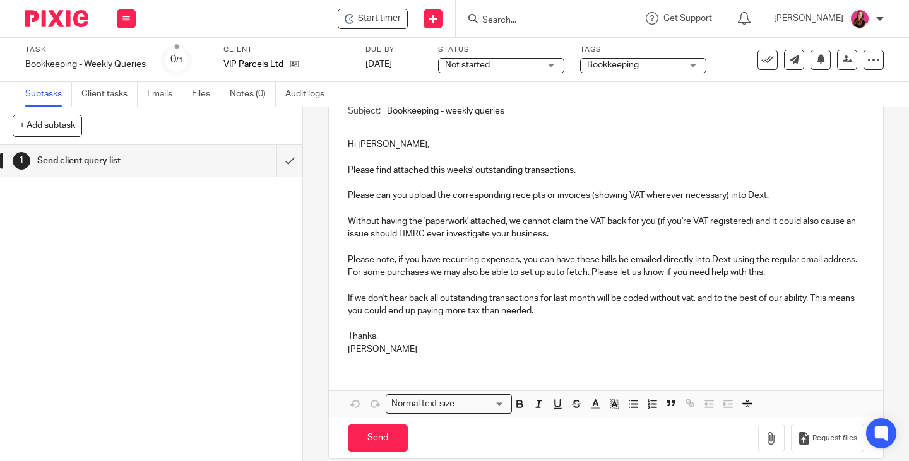
scroll to position [145, 0]
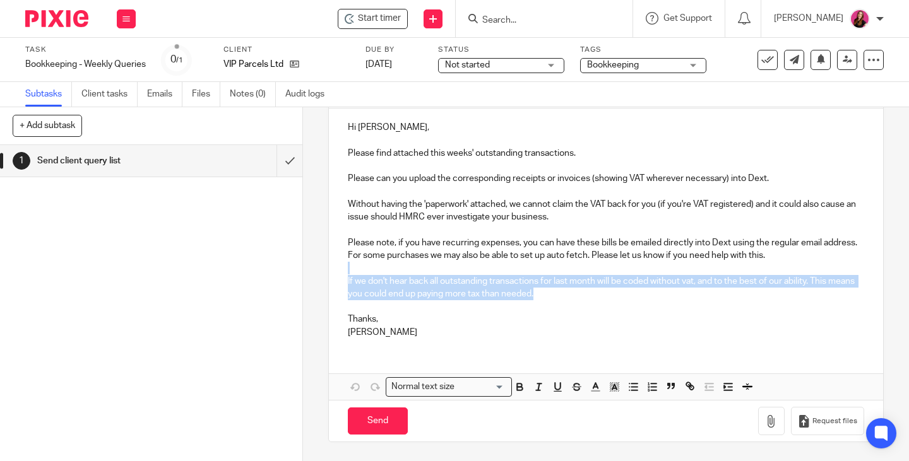
drag, startPoint x: 590, startPoint y: 300, endPoint x: 339, endPoint y: 273, distance: 252.7
click at [339, 273] on div "Hi Matthew, Please find attached this weeks' outstanding transactions. Please c…" at bounding box center [606, 229] width 554 height 240
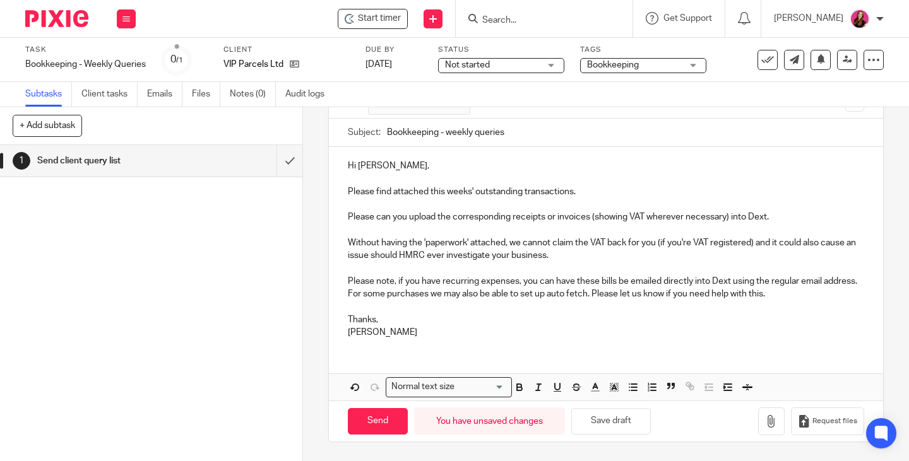
scroll to position [106, 0]
click at [765, 419] on icon "button" at bounding box center [771, 421] width 13 height 13
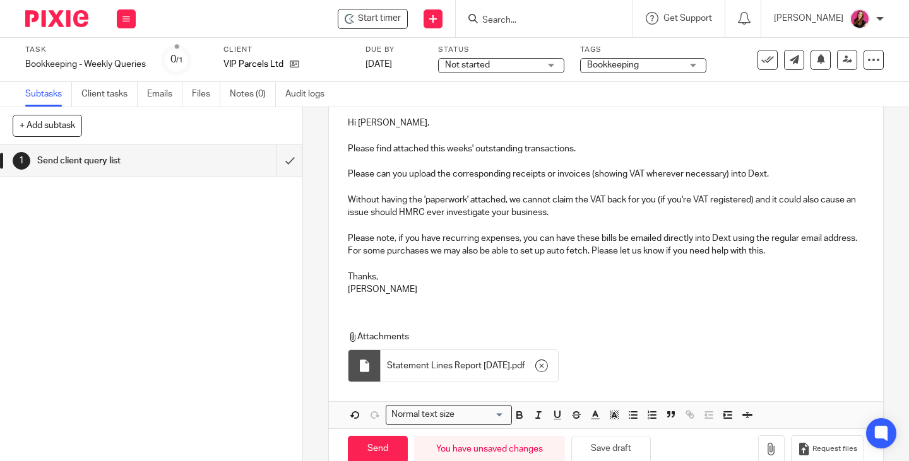
scroll to position [177, 0]
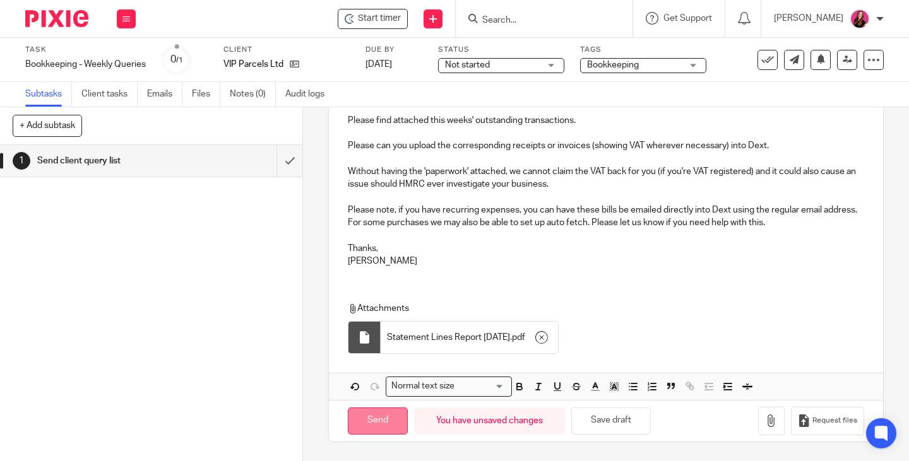
click at [380, 420] on input "Send" at bounding box center [378, 421] width 60 height 27
type input "Sent"
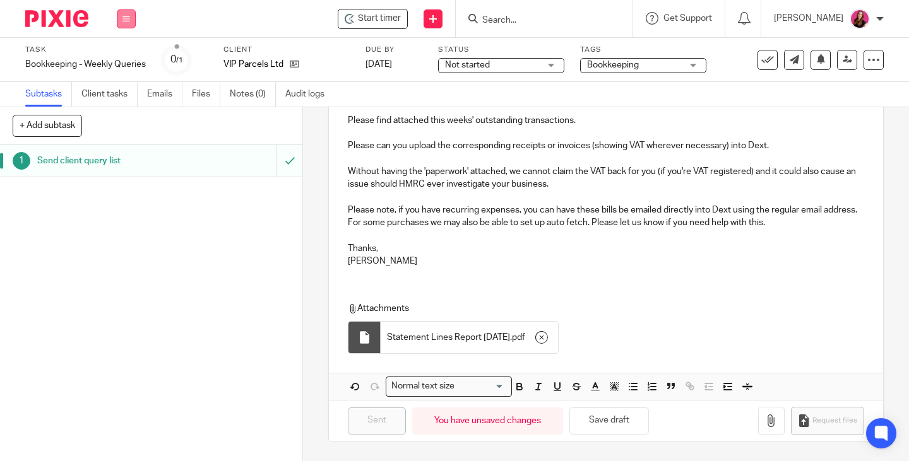
click at [126, 24] on button at bounding box center [126, 18] width 19 height 19
click at [128, 60] on link "Work" at bounding box center [120, 58] width 22 height 9
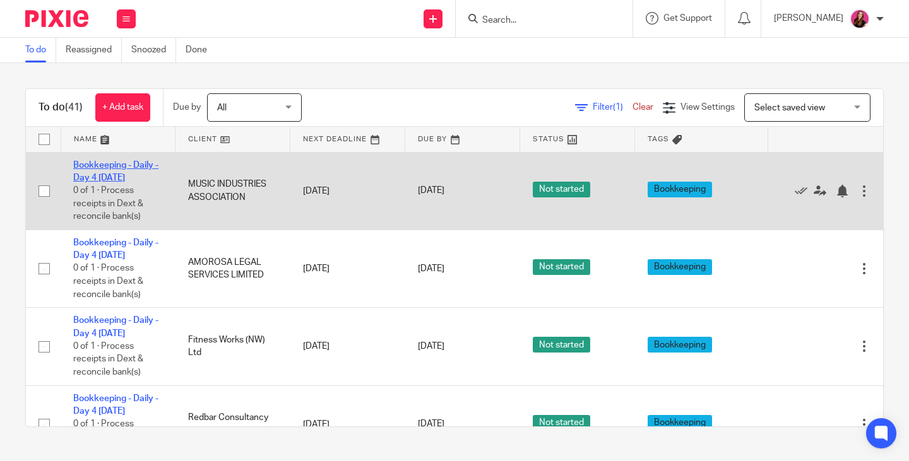
click at [125, 167] on link "Bookkeeping - Daily - Day 4 [DATE]" at bounding box center [115, 171] width 85 height 21
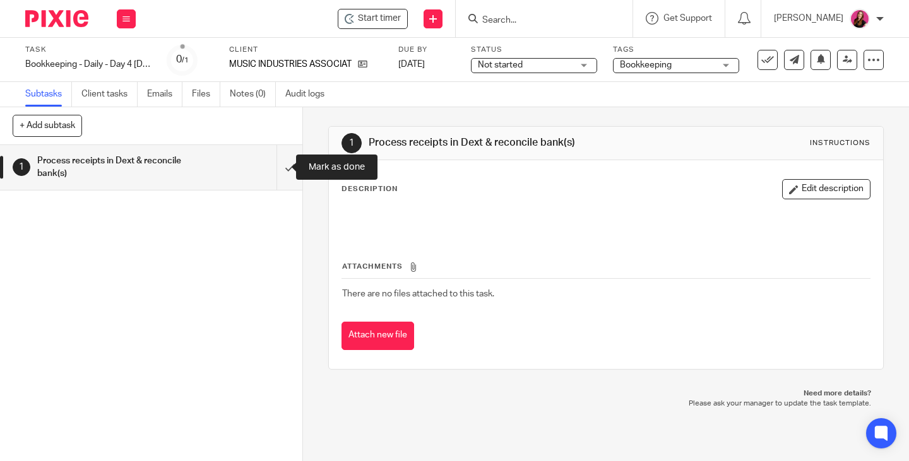
click at [275, 169] on input "submit" at bounding box center [151, 167] width 302 height 45
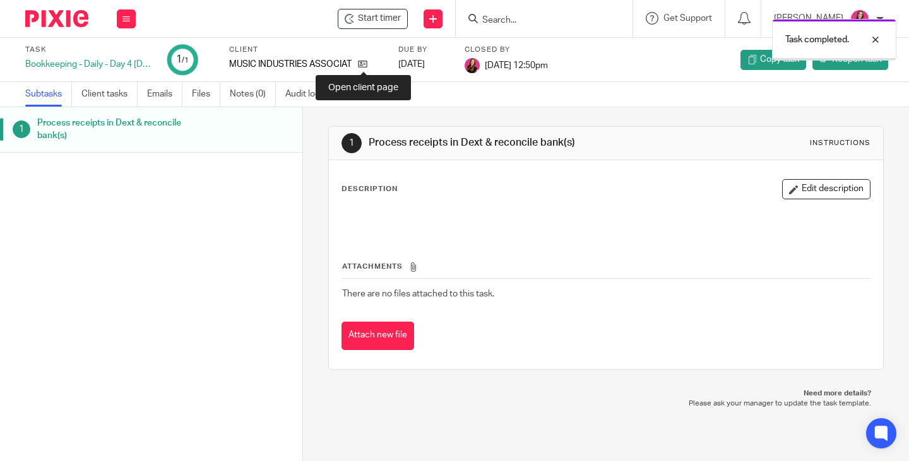
click at [366, 64] on icon at bounding box center [362, 63] width 9 height 9
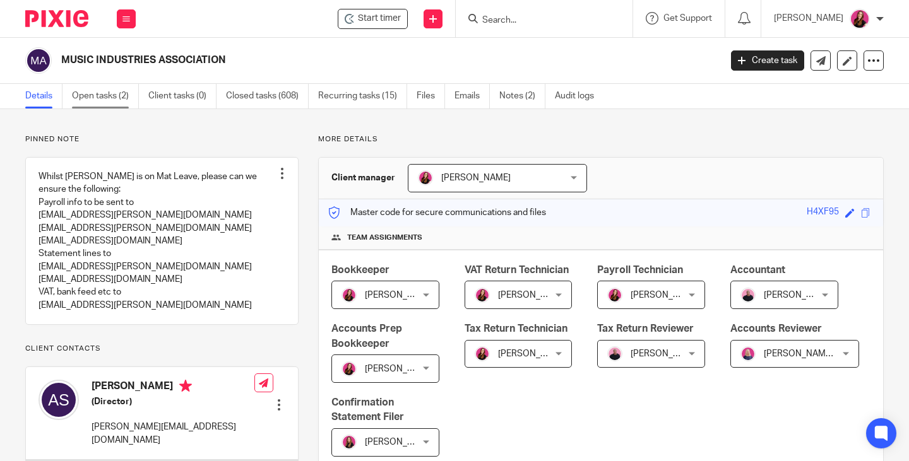
click at [116, 93] on link "Open tasks (2)" at bounding box center [105, 96] width 67 height 25
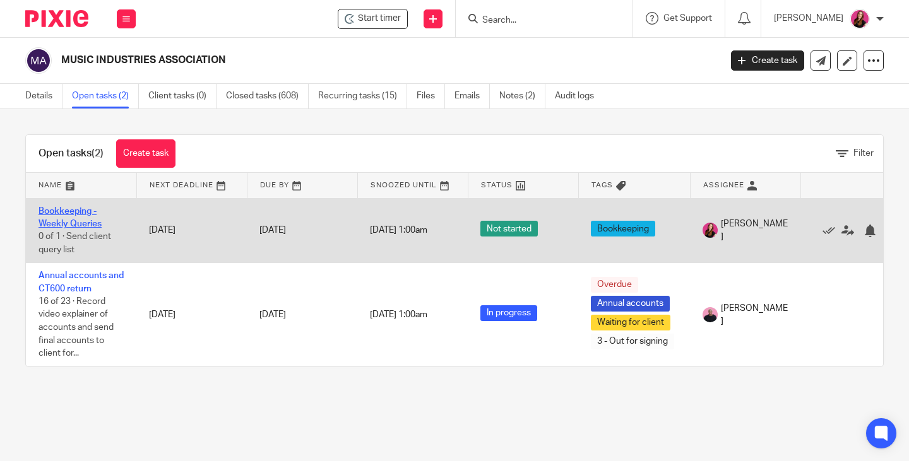
click at [87, 223] on link "Bookkeeping - Weekly Queries" at bounding box center [70, 217] width 63 height 21
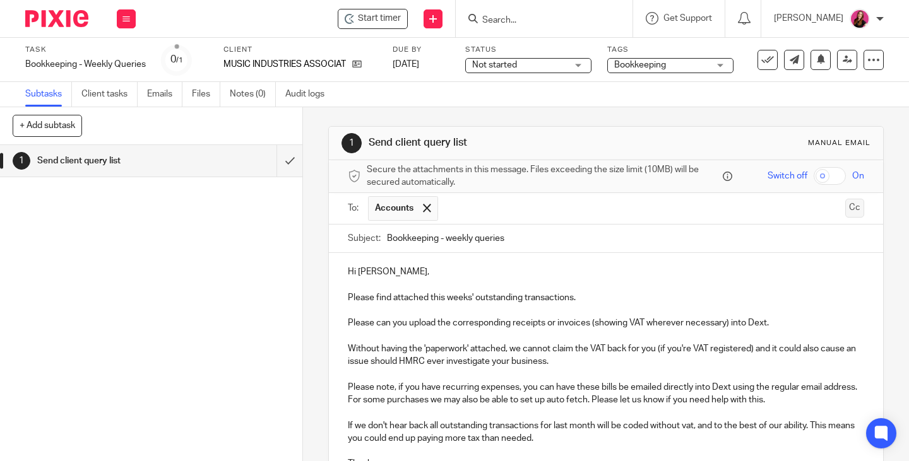
click at [845, 211] on button "Cc" at bounding box center [854, 208] width 19 height 19
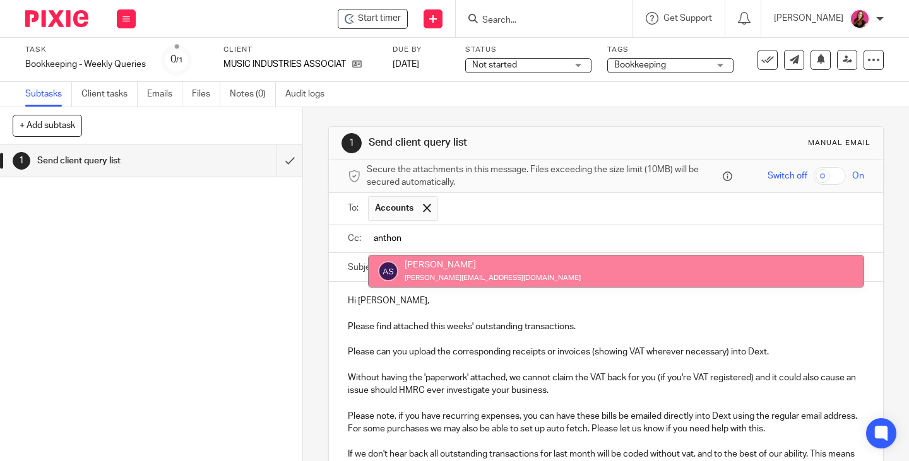
type input "anthon"
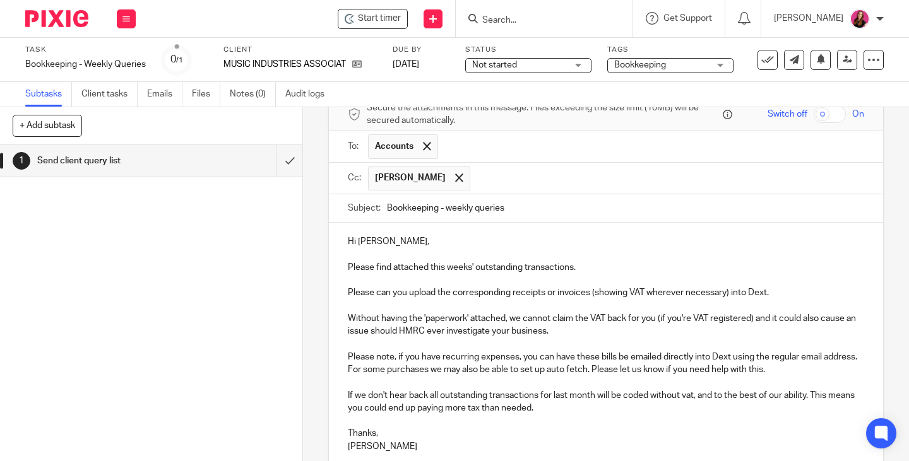
scroll to position [176, 0]
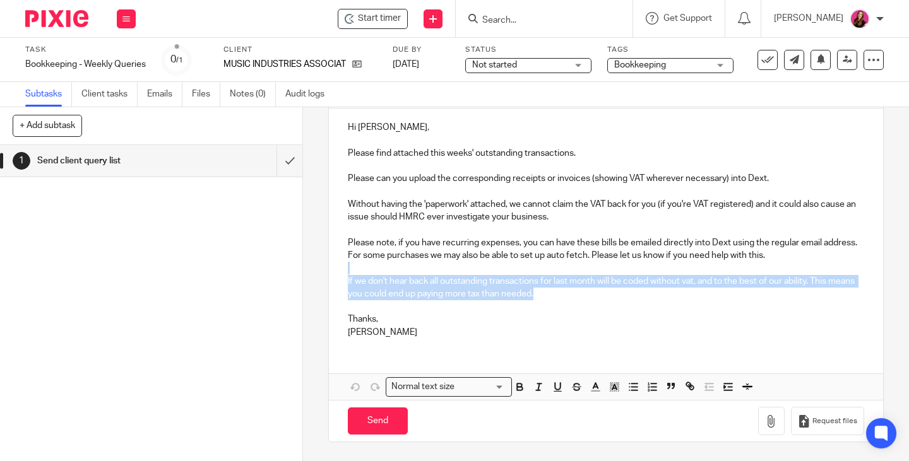
drag, startPoint x: 583, startPoint y: 299, endPoint x: 355, endPoint y: 269, distance: 229.2
click at [355, 269] on div "Hi Anthony, Please find attached this weeks' outstanding transactions. Please c…" at bounding box center [606, 229] width 554 height 240
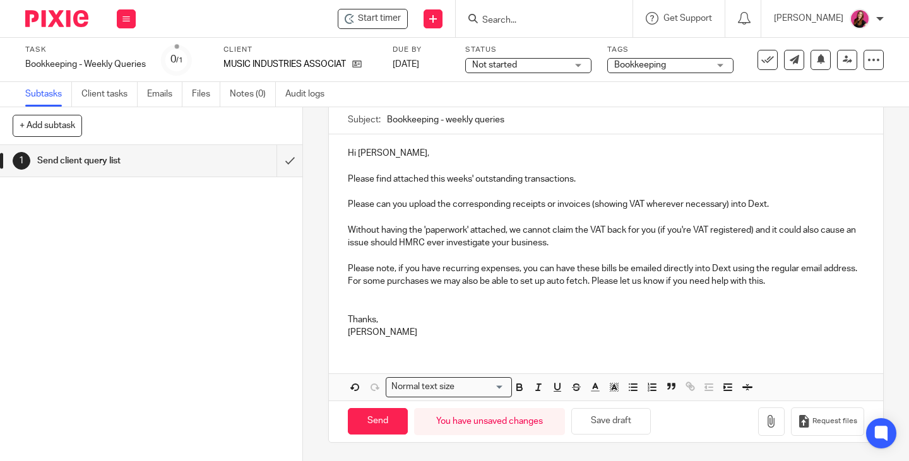
scroll to position [138, 0]
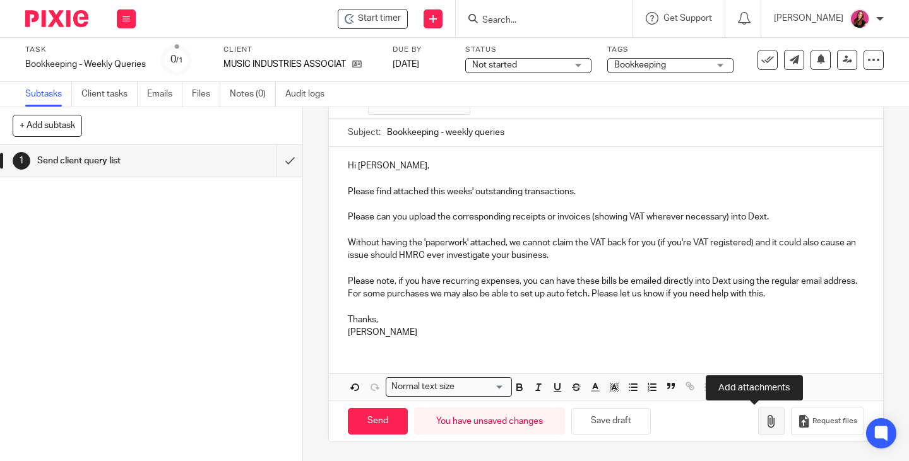
click at [758, 429] on button "button" at bounding box center [771, 421] width 27 height 28
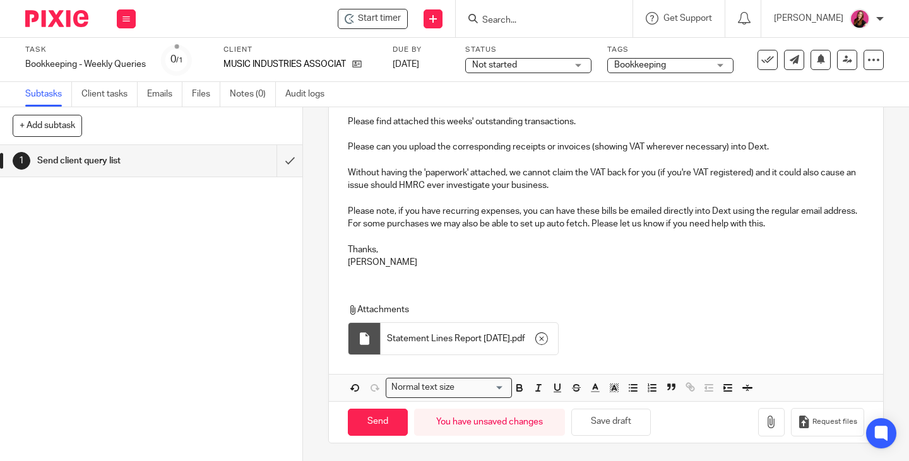
scroll to position [209, 0]
click at [376, 415] on input "Send" at bounding box center [378, 421] width 60 height 27
type input "Sent"
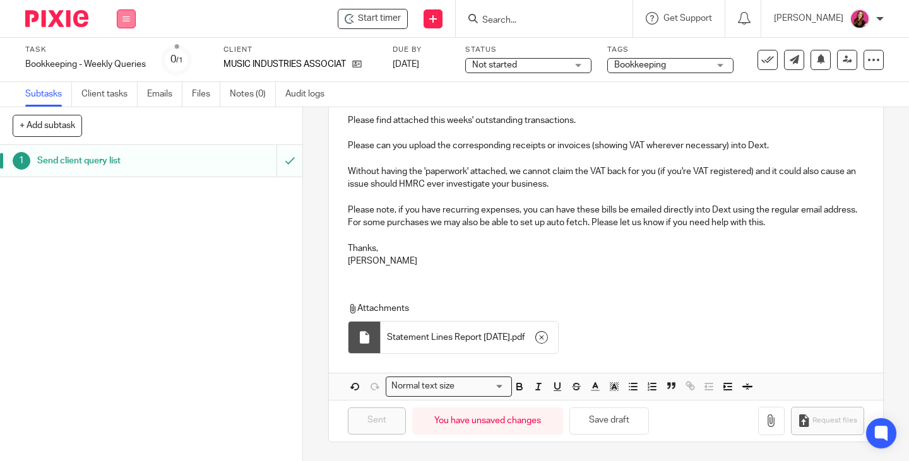
click at [126, 17] on icon at bounding box center [126, 19] width 8 height 8
click at [124, 57] on link "Work" at bounding box center [120, 58] width 22 height 9
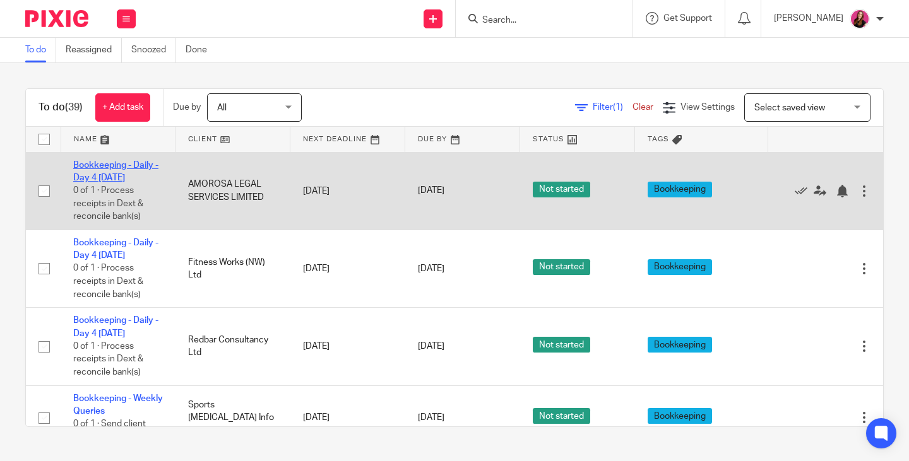
click at [128, 165] on link "Bookkeeping - Daily - Day 4 [DATE]" at bounding box center [115, 171] width 85 height 21
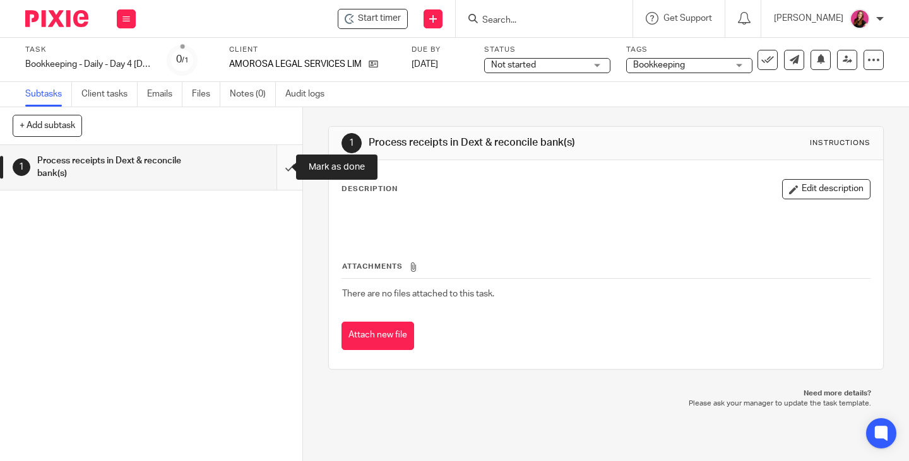
click at [276, 169] on input "submit" at bounding box center [151, 167] width 302 height 45
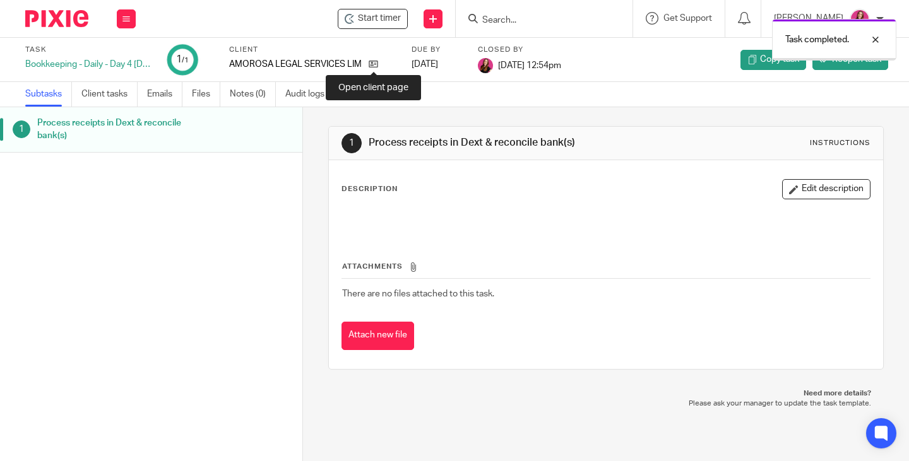
click at [372, 68] on icon at bounding box center [373, 63] width 9 height 9
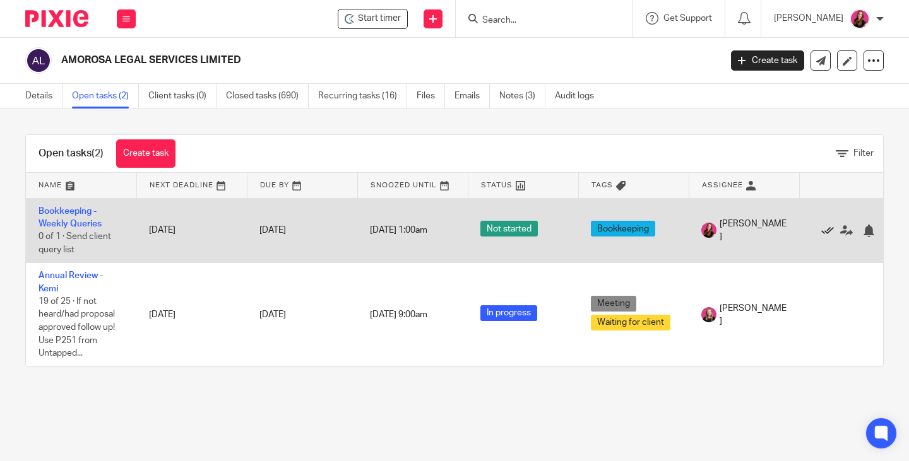
click at [831, 230] on icon at bounding box center [827, 231] width 13 height 13
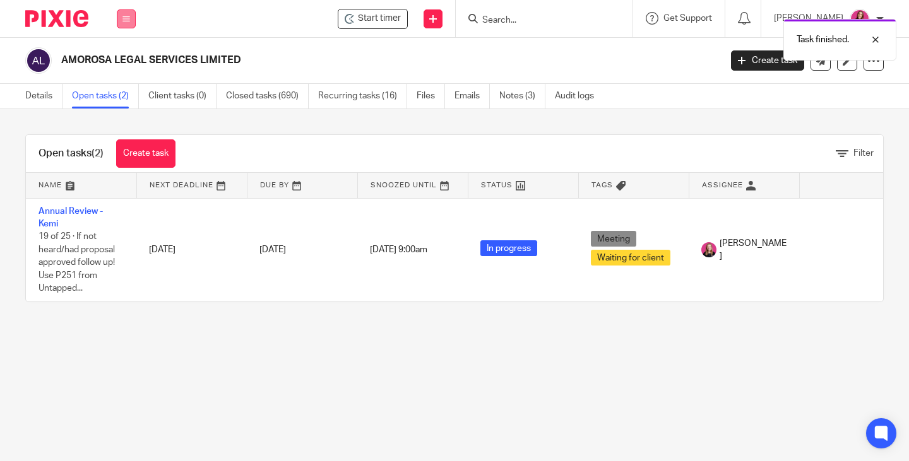
click at [129, 23] on button at bounding box center [126, 18] width 19 height 19
click at [121, 60] on link "Work" at bounding box center [119, 58] width 20 height 9
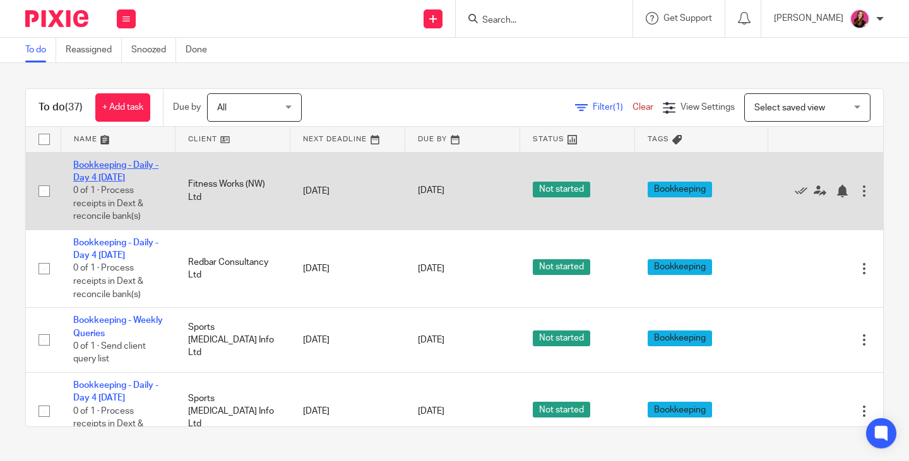
click at [124, 163] on link "Bookkeeping - Daily - Day 4 [DATE]" at bounding box center [115, 171] width 85 height 21
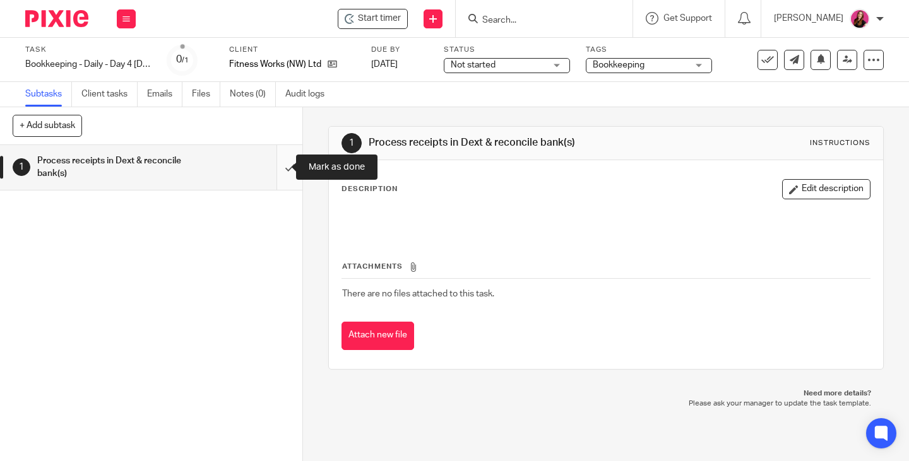
click at [276, 166] on input "submit" at bounding box center [151, 167] width 302 height 45
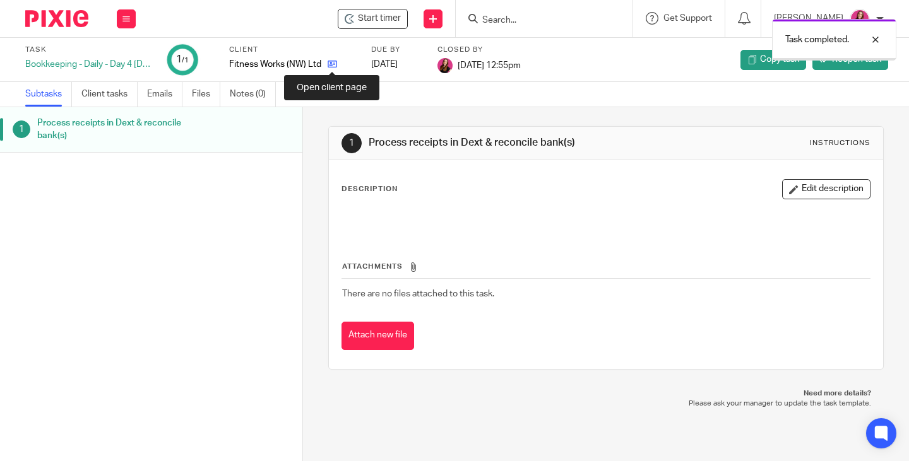
click at [334, 66] on icon at bounding box center [332, 63] width 9 height 9
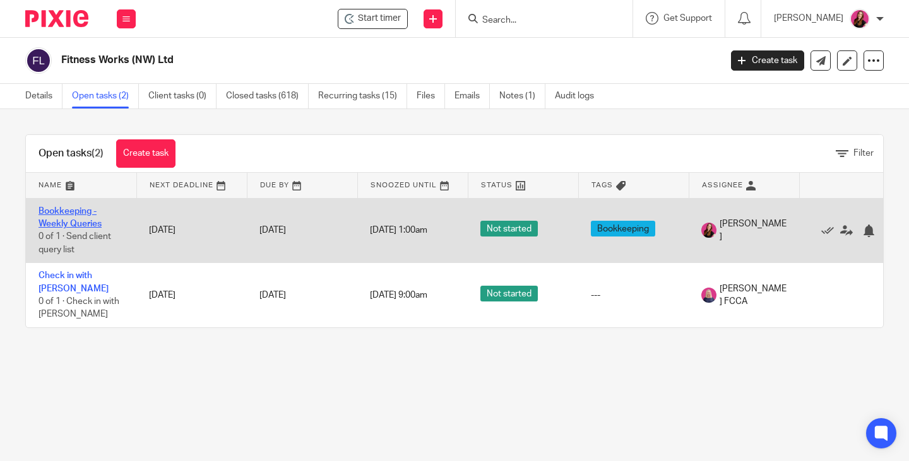
click at [87, 210] on link "Bookkeeping - Weekly Queries" at bounding box center [70, 217] width 63 height 21
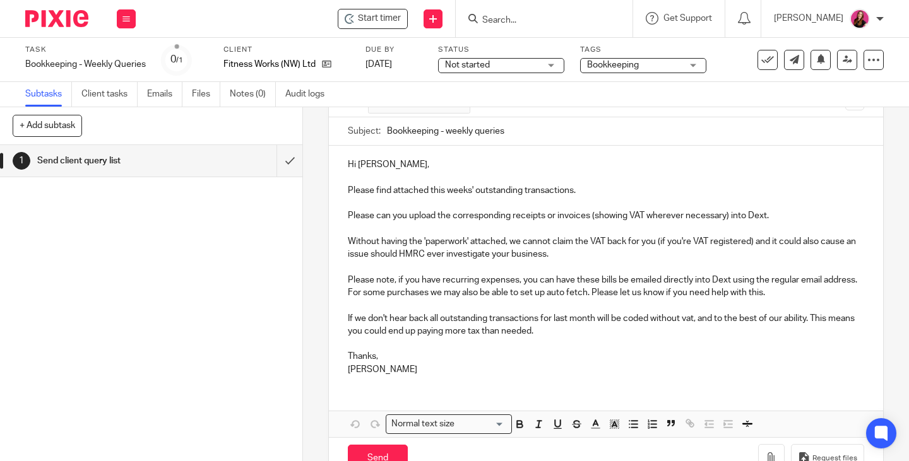
scroll to position [145, 0]
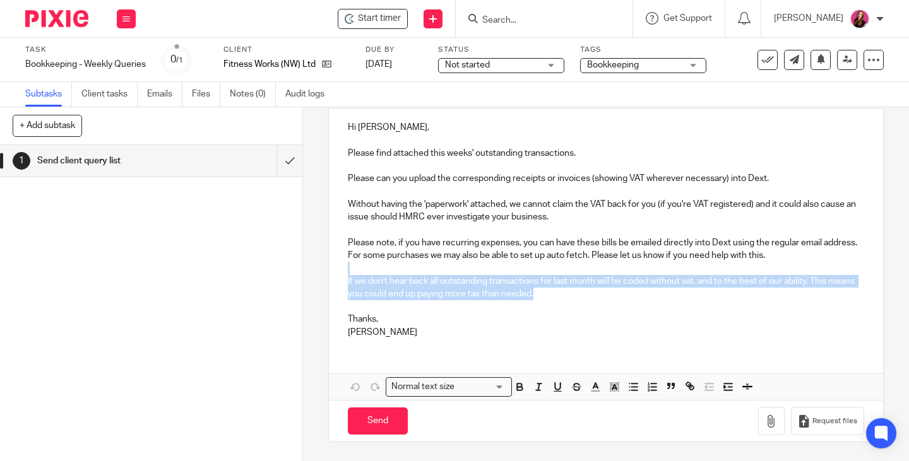
drag, startPoint x: 578, startPoint y: 293, endPoint x: 353, endPoint y: 261, distance: 227.0
click at [352, 271] on div "Hi [PERSON_NAME], Please find attached this weeks' outstanding transactions. Pl…" at bounding box center [606, 229] width 554 height 240
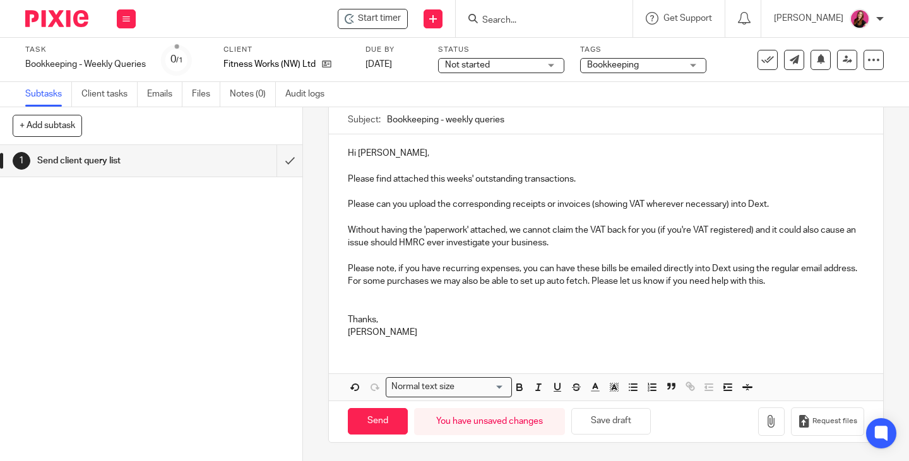
scroll to position [106, 0]
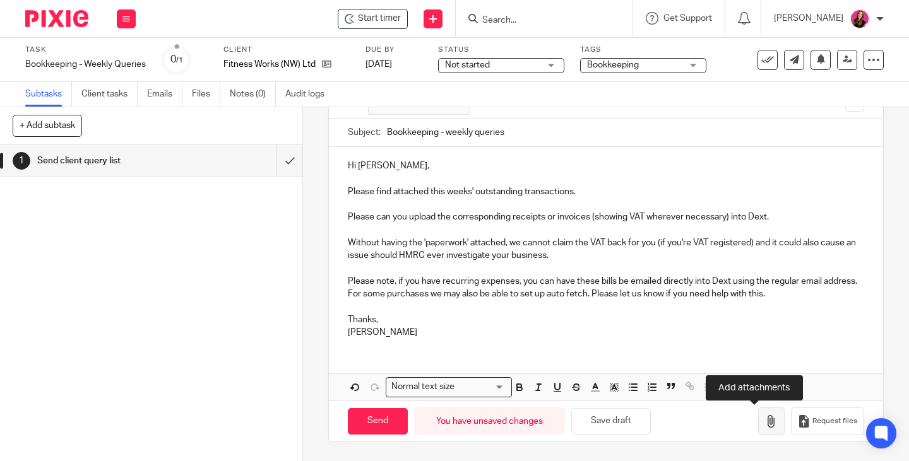
click at [765, 425] on icon "button" at bounding box center [771, 421] width 13 height 13
click at [758, 429] on button "button" at bounding box center [771, 422] width 27 height 28
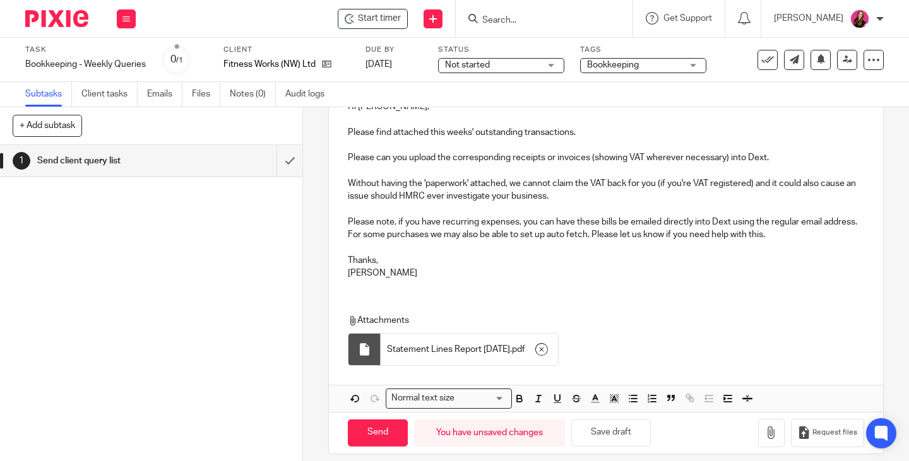
scroll to position [177, 0]
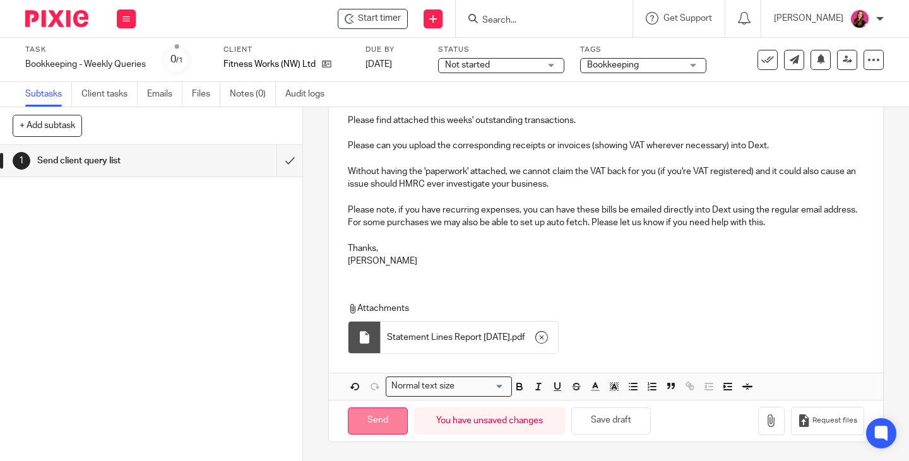
click at [401, 422] on input "Send" at bounding box center [378, 421] width 60 height 27
type input "Sent"
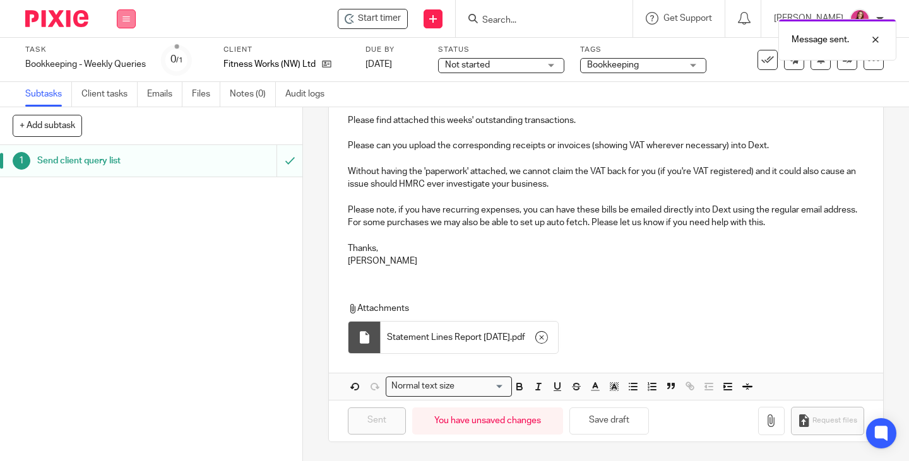
click at [121, 20] on button at bounding box center [126, 18] width 19 height 19
click at [119, 59] on link "Work" at bounding box center [120, 58] width 22 height 9
